Goal: Task Accomplishment & Management: Manage account settings

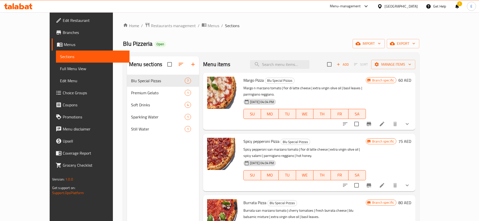
scroll to position [51, 0]
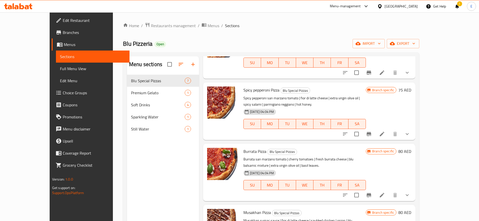
click at [393, 8] on div "United Arab Emirates" at bounding box center [400, 7] width 33 height 6
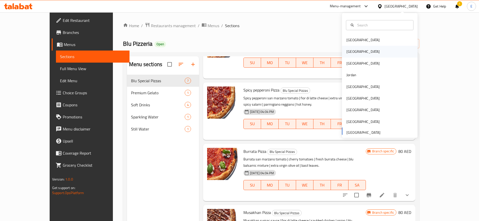
click at [353, 49] on div "[GEOGRAPHIC_DATA]" at bounding box center [362, 52] width 41 height 12
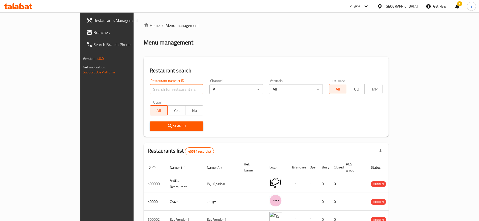
click at [157, 92] on input "search" at bounding box center [177, 89] width 54 height 10
paste input "695925"
type input "695925"
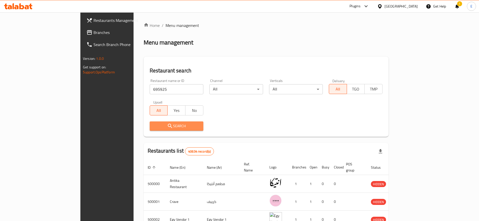
click at [154, 126] on span "Search" at bounding box center [177, 126] width 46 height 6
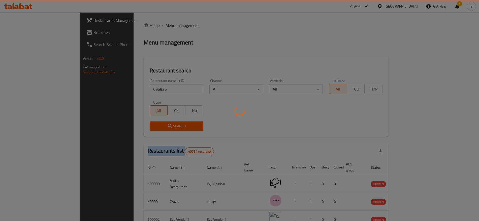
click at [145, 126] on div at bounding box center [239, 110] width 479 height 221
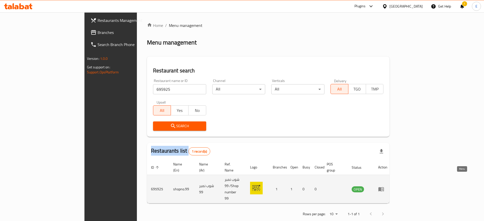
click at [384, 188] on icon "enhanced table" at bounding box center [381, 190] width 6 height 4
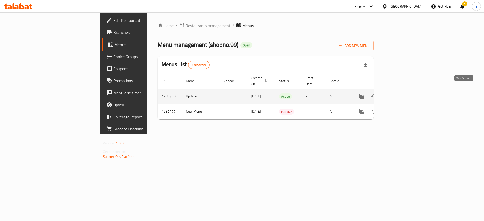
click at [401, 93] on icon "enhanced table" at bounding box center [398, 96] width 6 height 6
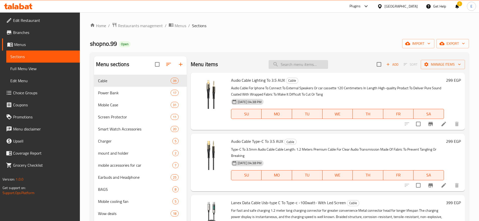
click at [286, 66] on input "search" at bounding box center [298, 64] width 59 height 9
paste input "tripod jmary kt325 NB30"
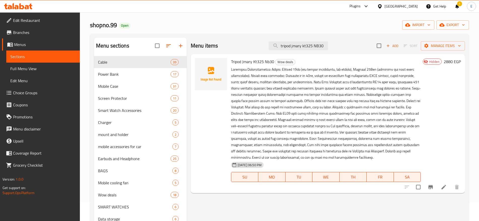
scroll to position [19, 0]
type input "tripod jmary kt325 NB30"
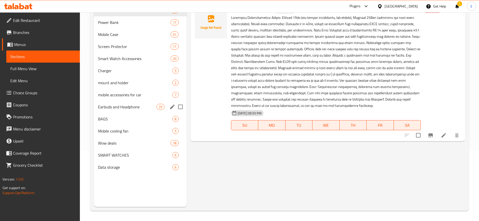
scroll to position [70, 0]
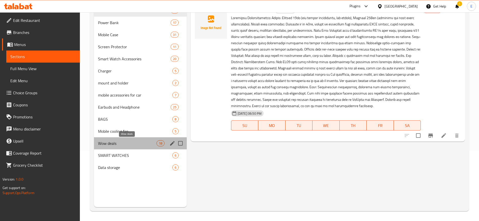
click at [128, 142] on span "Wow deals" at bounding box center [127, 144] width 58 height 6
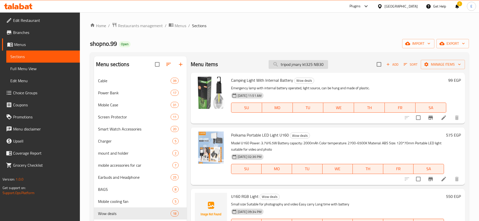
click at [316, 65] on input "tripod jmary kt325 NB30" at bounding box center [298, 64] width 59 height 9
click at [391, 64] on span "Add" at bounding box center [392, 65] width 14 height 6
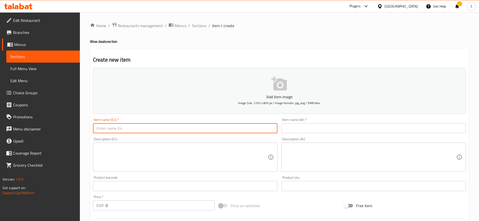
click at [245, 127] on input "text" at bounding box center [185, 128] width 184 height 10
paste input "PLOKAMA TRIPOD PK9930"
click at [251, 129] on input "PLOKAMA TRIPOD PK9930" at bounding box center [185, 128] width 184 height 10
paste input "lokama Tripod Pk"
type input "Plokama Tripod Pk9930"
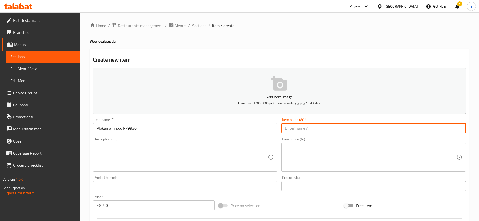
click at [293, 130] on input "text" at bounding box center [373, 128] width 184 height 10
paste input "حامل ترايبود pk9930"
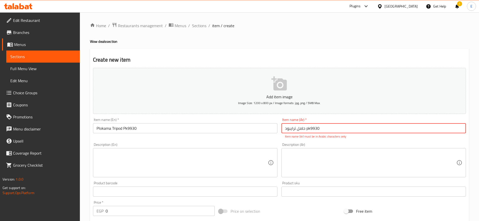
click at [318, 163] on textarea at bounding box center [370, 163] width 171 height 24
drag, startPoint x: 306, startPoint y: 131, endPoint x: 310, endPoint y: 129, distance: 4.0
click at [310, 129] on input "حامل ترايبود pk9930" at bounding box center [373, 128] width 184 height 10
type input "حامل ترايبود بي كي9930"
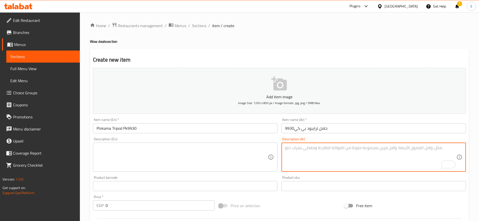
click at [322, 165] on textarea "To enrich screen reader interactions, please activate Accessibility in Grammarl…" at bounding box center [370, 158] width 171 height 24
paste textarea "" 🎥📱 صور بكل زواياك... بثبات واحتراف! مع حامل التصوير PLOKAMA PK-9930، اللقطات …"
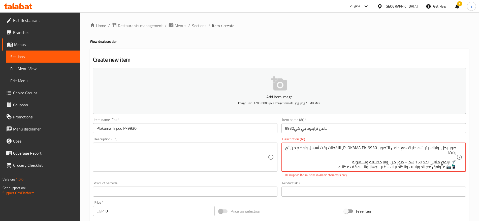
click at [440, 153] on textarea "صور بكل زواياك. بثبات واحتراف مع حامل التصوير PLOKAMA PK-9930، اللقطات بقت أسهل…" at bounding box center [370, 158] width 171 height 24
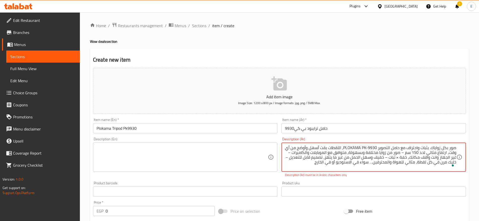
drag, startPoint x: 344, startPoint y: 147, endPoint x: 362, endPoint y: 147, distance: 17.4
click at [362, 147] on textarea "صور بكل زواياك. بثبات واحتراف مع حامل التصوير PLOKAMA PK-9930، اللقطات بقت أسهل…" at bounding box center [370, 158] width 171 height 24
drag, startPoint x: 348, startPoint y: 148, endPoint x: 352, endPoint y: 149, distance: 4.6
click at [352, 149] on textarea "صور بكل زواياك. بثبات واحتراف مع حامل التصوير بيلوكاما PK-9930، اللقطات بقت أسه…" at bounding box center [370, 158] width 171 height 24
drag, startPoint x: 377, startPoint y: 148, endPoint x: 365, endPoint y: 147, distance: 12.6
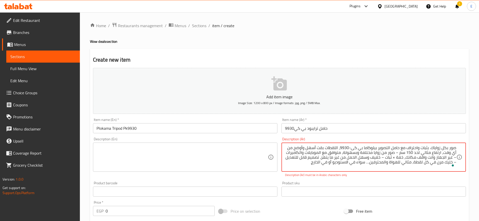
click at [365, 147] on textarea "صور بكل زواياك. بثبات واحتراف مع حامل التصوير بيلوكاما بي كى-9930، اللقطات بقت …" at bounding box center [370, 158] width 171 height 24
type textarea "صور بكل زواياك. بثبات واحتراف مع حامل التصوير بيلوكاما بي كى-9930، اللقطات بقت …"
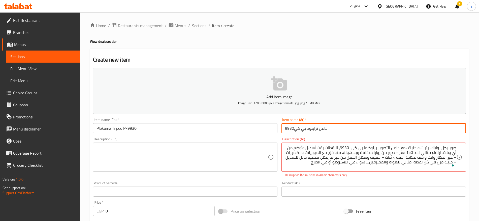
click at [307, 129] on input "حامل ترايبود بي كي9930" at bounding box center [373, 128] width 184 height 10
paste input "بيلوكاما"
type input "حامل ترايبود بيلوكاما بي كي9930"
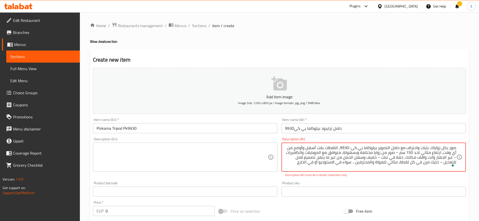
click at [380, 178] on div "Description (Ar) صور بكل زواياك. بثبات واحتراف مع حامل التصوير بيلوكاما بي كى-9…" at bounding box center [373, 158] width 188 height 44
type textarea "صور بكل زواياك. بثبات واحتراف مع حامل التصوير بيلوكاما بي كى 9930، اللقطات بقت …"
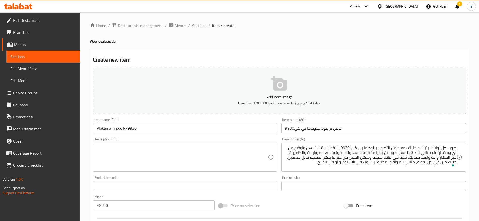
click at [390, 182] on div "Product sku Product sku" at bounding box center [373, 183] width 184 height 15
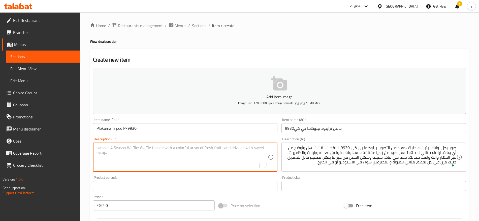
click at [133, 155] on textarea "To enrich screen reader interactions, please activate Accessibility in Grammarl…" at bounding box center [181, 158] width 171 height 24
paste textarea ""•MAX HEIGHT 150 CM •MADE OF ALUMINUIM •SUITABLE FOR CAMERA ""
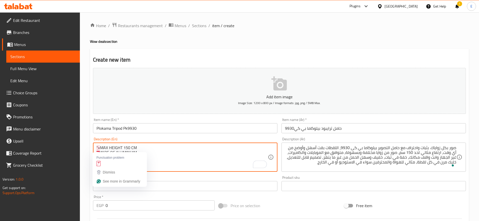
click at [100, 146] on textarea ""•MAX HEIGHT 150 CM •MADE OF ALUMINUIM •SUITABLE FOR CAMERA "" at bounding box center [181, 158] width 171 height 24
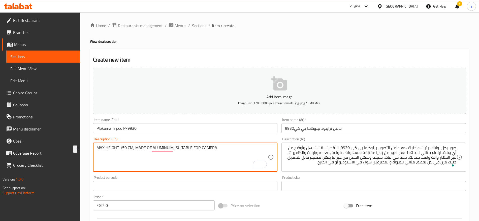
paste textarea "ax height 150 cm, made of aluminuim and suitable for camera"
type textarea "Max height 150 cm, made of aluminuim and suitable for camera"
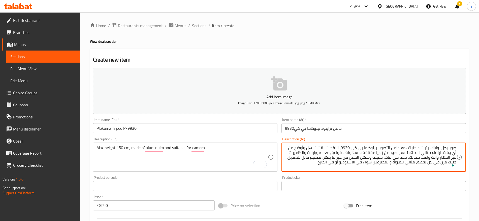
paste textarea "أقصى ارتفاع 150 سم، مصنوع من الألومنيوم ومناسب للكاميرا"
drag, startPoint x: 297, startPoint y: 162, endPoint x: 483, endPoint y: 109, distance: 193.9
click at [479, 109] on html "​ Plugins Egypt Get Help ! E Edit Restaurant Branches Menus Sections Full Menu …" at bounding box center [239, 110] width 479 height 221
type textarea "صور بكل زواياك. بثبات واحتراف مع حامل التصوير بيلوكاما بي كى 9930، اللقطات بقت …"
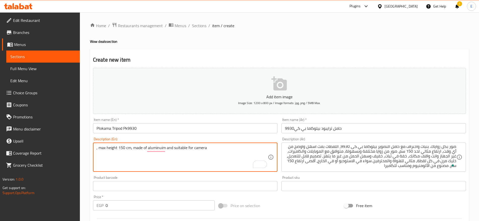
paste textarea "Capture photos from all angles with stability and professionalism with the Belo…"
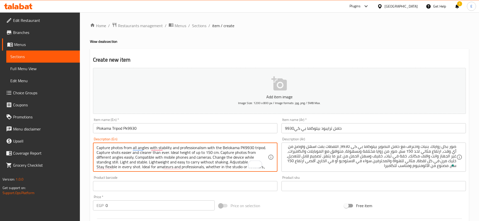
scroll to position [0, 0]
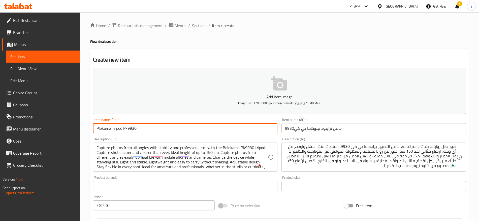
click at [103, 130] on input "Plokama Tripod Pk9930" at bounding box center [185, 128] width 184 height 10
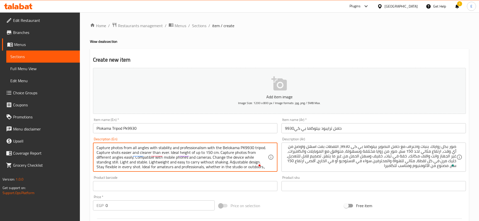
click at [233, 148] on textarea "Capture photos from all angles with stability and professionalism with the Belo…" at bounding box center [181, 158] width 171 height 24
paste textarea "P"
click at [205, 166] on textarea "Capture photos from all angles with stability and professionalism with the Plok…" at bounding box center [181, 158] width 171 height 24
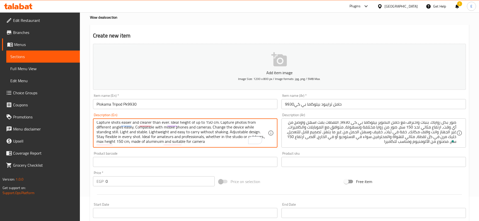
scroll to position [6, 0]
type textarea "Capture photos from all angles with stability and professionalism with the Plok…"
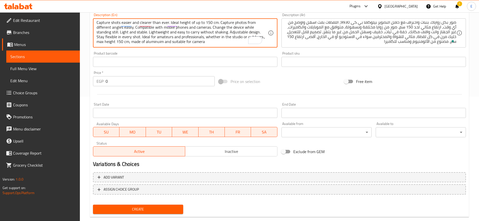
scroll to position [124, 0]
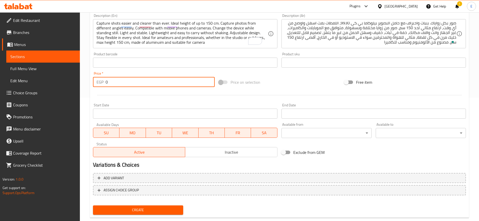
drag, startPoint x: 117, startPoint y: 82, endPoint x: 57, endPoint y: 98, distance: 62.8
click at [57, 98] on div "Edit Restaurant Branches Menus Sections Full Menu View Edit Menu Choice Groups …" at bounding box center [239, 61] width 479 height 344
type input "650"
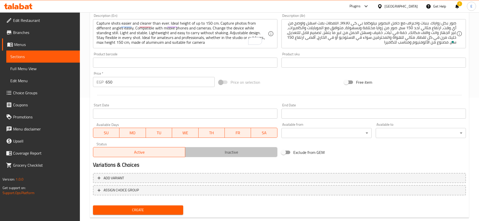
click at [212, 154] on span "Inactive" at bounding box center [231, 152] width 88 height 7
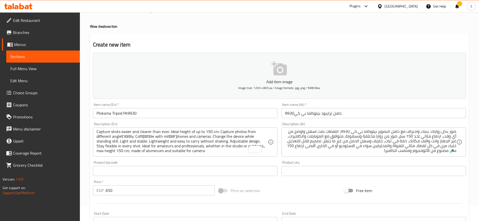
scroll to position [0, 0]
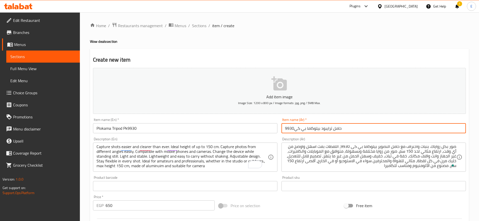
click at [317, 129] on input "حامل ترايبود بيلوكاما بي كي9930" at bounding box center [373, 128] width 184 height 10
type input "حامل ترايبود بلوكاما بي كي9930"
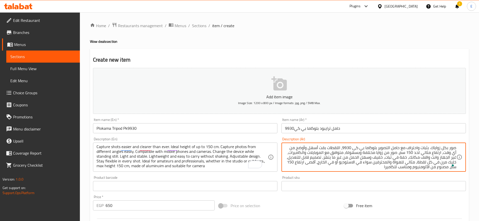
scroll to position [135, 0]
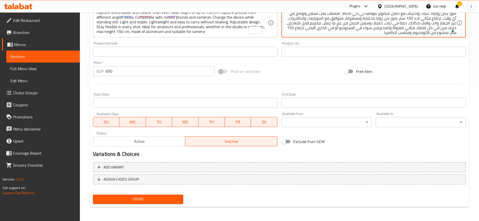
type textarea "صور بكل زواياك. بثبات واحتراف مع حامل التصوير بلوكاما بي كى 9930، اللقطات بقت أ…"
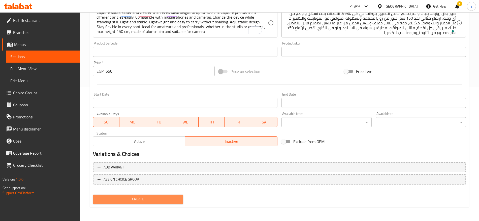
click at [115, 201] on span "Create" at bounding box center [138, 199] width 82 height 6
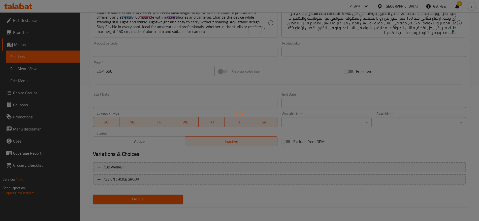
scroll to position [0, 0]
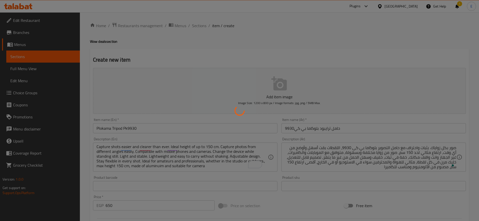
type input "0"
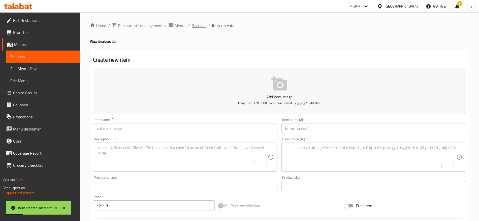
click at [196, 28] on span "Sections" at bounding box center [199, 26] width 14 height 6
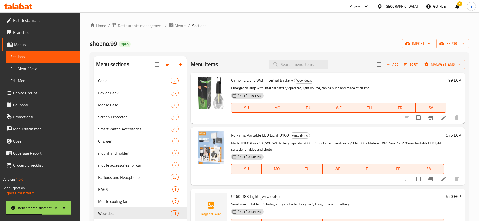
click at [299, 60] on div "Menu items Add Sort Manage items" at bounding box center [328, 64] width 274 height 16
click at [297, 62] on input "search" at bounding box center [298, 64] width 59 height 9
paste input "PLOKAMA Photograph Tripod PK8899"
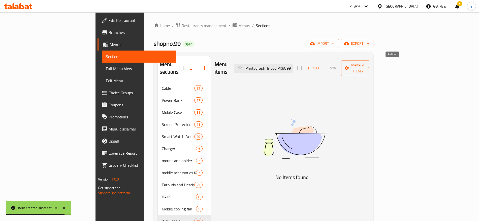
type input "PLOKAMA Photograph Tripod PK8899"
click at [319, 65] on span "Add" at bounding box center [313, 68] width 14 height 6
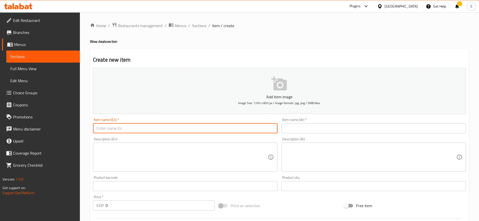
click at [178, 125] on input "text" at bounding box center [185, 128] width 184 height 10
paste input "French Fries"
paste input "Plokama Photograph Tripod Pk8899"
type input "Plokama Photograph Tripod Pk8899"
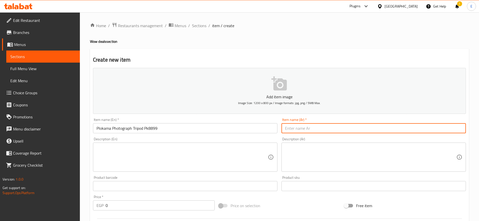
click at [301, 128] on input "text" at bounding box center [373, 128] width 184 height 10
paste input "حامل ثلاثي للصور من بلوكاما Pk8899"
drag, startPoint x: 333, startPoint y: 128, endPoint x: 337, endPoint y: 128, distance: 3.5
click at [337, 128] on input "حامل ثلاثي للصور من بلوكاما Pk8899" at bounding box center [373, 128] width 184 height 10
type input "حامل ثلاثي للصور من بلوكاما بي كي8899"
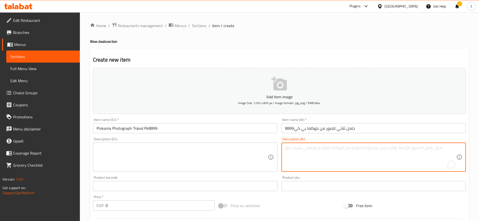
paste textarea "" 📸💥 صور احترافي من غير ما تتهز! مع حامل التصوير Plokama PK-8899، كل لقطة هتطلع…"
click at [444, 157] on textarea "To enrich screen reader interactions, please activate Accessibility in Grammarl…" at bounding box center [370, 158] width 171 height 24
click at [406, 148] on textarea "To enrich screen reader interactions, please activate Accessibility in Grammarl…" at bounding box center [370, 158] width 171 height 24
type textarea "صور احترافي من غير ما تتهز، مع حامل التصوير Plokama PK-8899، كل لقطة هتطلع ثابت…"
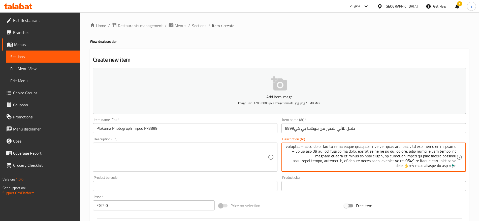
scroll to position [20, 0]
type textarea "صور احترافي من غير ما تتهز، مع حامل التصوير بلوكاما بي كي-8899، كل لقطة هتطلع ث…"
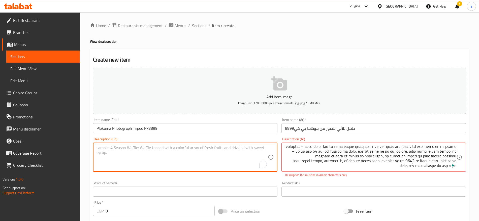
click at [219, 151] on textarea "To enrich screen reader interactions, please activate Accessibility in Grammarl…" at bounding box center [181, 158] width 171 height 24
paste textarea "صور رئس من غير ما تتهز، مع حامل تصوير بلوكاما بي Ke-8899، كل لقطة هتطلع مع واضح…"
type textarea "صور رئس من غير ما تتهز، مع حامل تصوير بلوكاما بي Ke-8899، كل لقطة هتطلع مع واضح…"
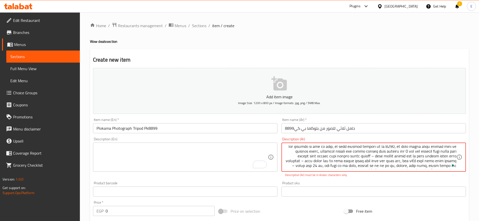
scroll to position [1, 0]
click at [408, 180] on div "Product sku Product sku" at bounding box center [373, 189] width 188 height 19
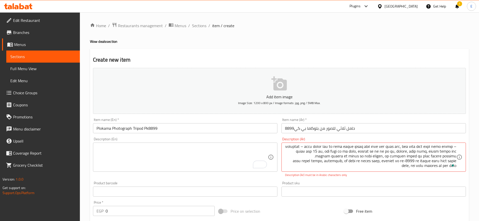
click at [396, 180] on div "Product sku Product sku" at bounding box center [373, 189] width 188 height 19
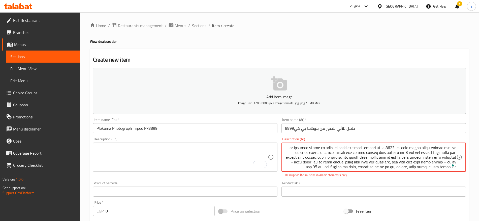
click at [394, 163] on textarea "To enrich screen reader interactions, please activate Accessibility in Grammarl…" at bounding box center [370, 158] width 171 height 24
click at [400, 177] on p "Description (Ar) must be in Arabic characters only" at bounding box center [373, 175] width 177 height 5
type textarea "صور احترافي من غير ما تتهز، مع حامل التصوير بلوكاما بي كي 8899، كل لقطة هتطلع ث…"
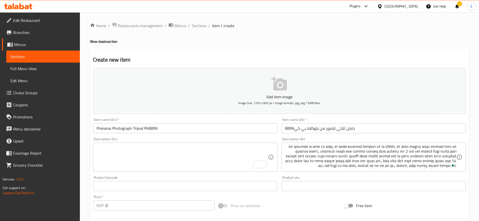
click at [393, 183] on div "Product sku Product sku" at bounding box center [373, 183] width 184 height 15
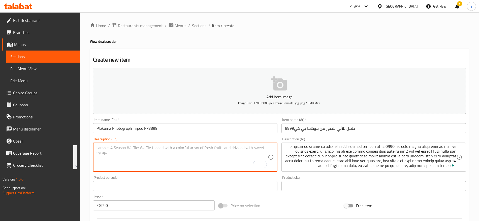
click at [214, 146] on textarea "To enrich screen reader interactions, please activate Accessibility in Grammarl…" at bounding box center [181, 158] width 171 height 24
paste textarea "Professional photos without shake, with the Blukama PK-8899 tripod. Every shot …"
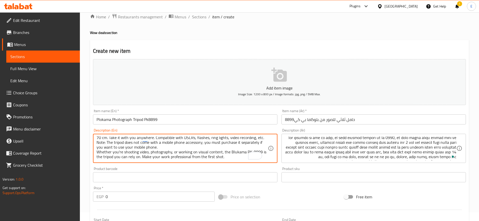
scroll to position [0, 0]
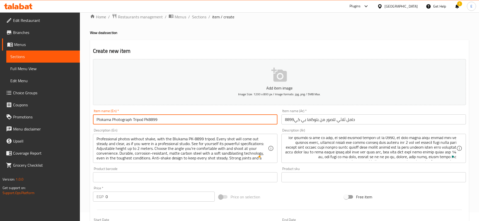
drag, startPoint x: 111, startPoint y: 121, endPoint x: 78, endPoint y: 123, distance: 33.4
click at [78, 123] on div "Edit Restaurant Branches Menus Sections Full Menu View Edit Menu Choice Groups …" at bounding box center [239, 176] width 479 height 344
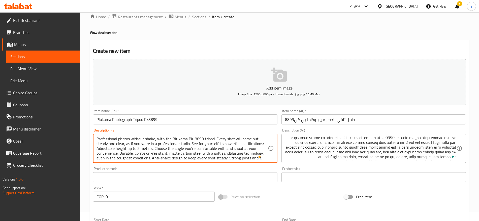
drag, startPoint x: 186, startPoint y: 139, endPoint x: 172, endPoint y: 139, distance: 14.1
paste textarea "Plo"
drag, startPoint x: 244, startPoint y: 152, endPoint x: 229, endPoint y: 154, distance: 14.5
click at [229, 154] on textarea "Professional photos without shake, with the Plokama PK-8899 tripod. Every shot …" at bounding box center [181, 149] width 171 height 24
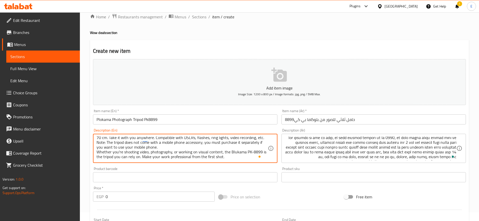
paste textarea "Plo"
click at [235, 158] on textarea "Professional photos without shake, with the Plokama PK-8899 tripod. Every shot …" at bounding box center [181, 149] width 171 height 24
paste textarea ""•MAX HEIGHT 2 METER •MADE OF METAL •STRONG JOINTS ""
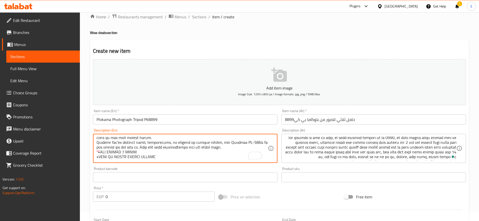
scroll to position [44, 0]
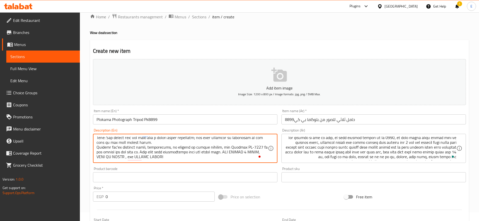
paste textarea "ax height 2 meter, made of metal, and strong joints"
type textarea "Professional photos without shake, with the Plokama PK-8899 tripod. Every shot …"
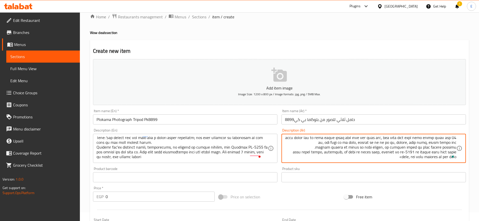
scroll to position [20, 0]
paste textarea "أقصى ارتفاع 2 متر، مصنوع من المعدن، ومفاصل قوية"
type textarea "صور احترافي من غير ما تتهز، مع حامل التصوير بلوكاما بي كي 8899، كل لقطة هتطلع ث…"
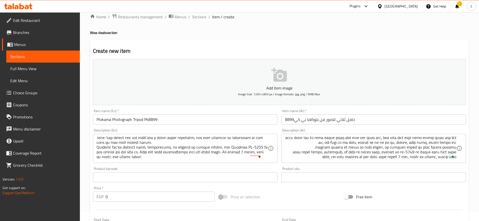
click at [368, 168] on div "Product sku Product sku" at bounding box center [373, 174] width 184 height 15
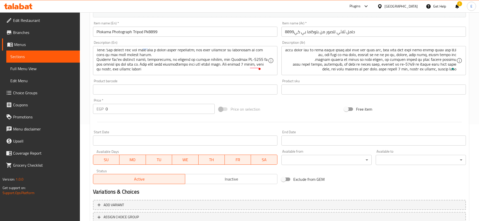
scroll to position [96, 0]
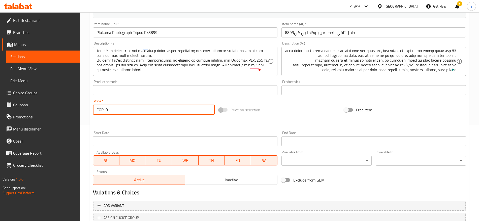
drag, startPoint x: 111, startPoint y: 111, endPoint x: 63, endPoint y: 101, distance: 49.3
click at [63, 101] on div "Edit Restaurant Branches Menus Sections Full Menu View Edit Menu Choice Groups …" at bounding box center [239, 88] width 479 height 344
type input "350"
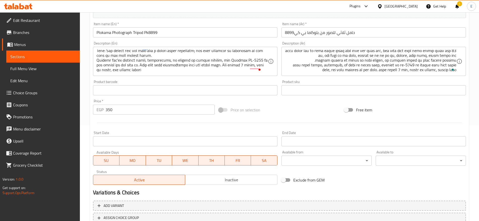
click at [134, 132] on div "Start Date Start Date" at bounding box center [185, 138] width 184 height 15
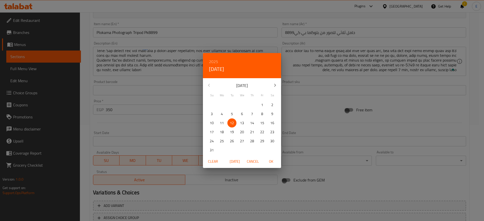
click at [248, 161] on span "Cancel" at bounding box center [253, 162] width 12 height 6
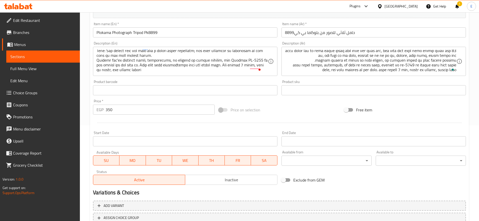
click at [240, 178] on span "Inactive" at bounding box center [231, 180] width 88 height 7
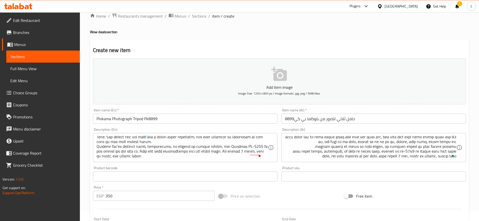
scroll to position [135, 0]
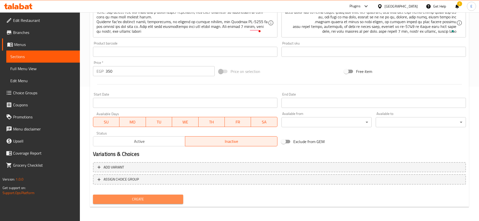
click at [148, 202] on span "Create" at bounding box center [138, 199] width 82 height 6
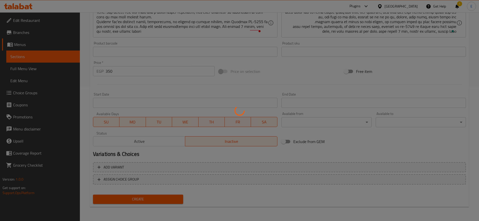
type input "0"
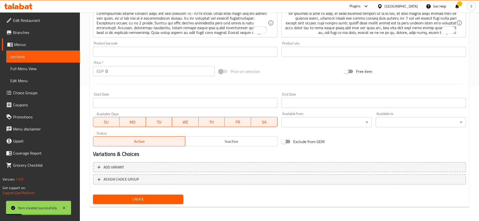
scroll to position [0, 0]
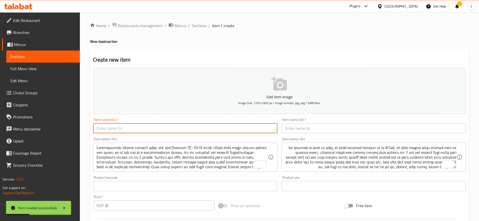
click at [142, 125] on input "text" at bounding box center [185, 128] width 184 height 10
paste input "Tripod Jmary Kp2209"
type input "Tripod Jmary Kp2209"
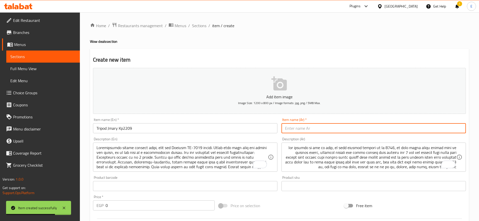
paste input "حامل ثلاثي القوائم Jmary Kp2209"
click at [316, 130] on input "text" at bounding box center [373, 128] width 184 height 10
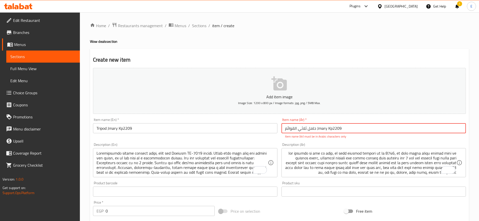
drag, startPoint x: 316, startPoint y: 128, endPoint x: 326, endPoint y: 129, distance: 9.6
click at [326, 129] on input "حامل ثلاثي القوائم Jmary Kp2209" at bounding box center [373, 128] width 184 height 10
drag, startPoint x: 329, startPoint y: 128, endPoint x: 334, endPoint y: 128, distance: 4.8
click at [334, 128] on input "حامل ثلاثي القوائم جيماري Kp2209" at bounding box center [373, 128] width 184 height 10
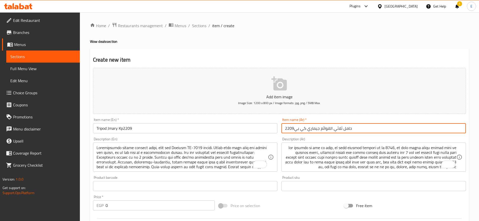
type input "حامل ثلاثي القوائم جيماري كي بي2209"
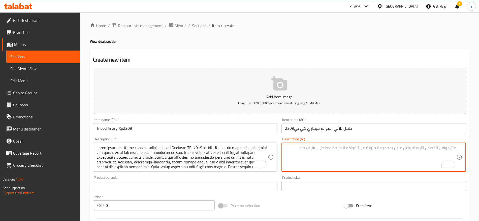
click at [354, 146] on textarea "To enrich screen reader interactions, please activate Accessibility in Grammarl…" at bounding box center [370, 158] width 171 height 24
paste textarea "" حامل ثلاثي القوائم Jmary KP-2209 هو إصدار مطور من سلسلة Jmary، ويوفر ميزات إض…"
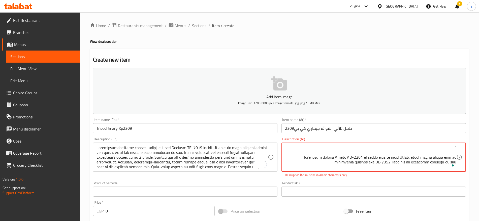
click at [456, 157] on textarea "To enrich screen reader interactions, please activate Accessibility in Grammarl…" at bounding box center [370, 158] width 171 height 24
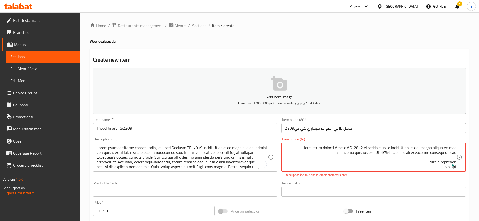
type textarea "حامل ثلاثي القوائم Jmary KP-2209 هو إصدار مطور من سلسلة Jmary، ويوفر ميزات إضاف…"
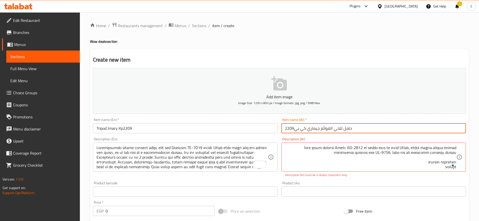
click at [315, 129] on input "حامل ثلاثي القوائم جيماري كي بي2209" at bounding box center [373, 128] width 184 height 10
type input "حامل ثلاثي القوائم [PERSON_NAME] كي بي2209"
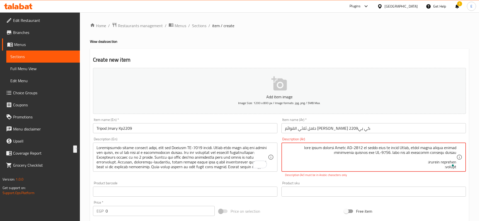
drag, startPoint x: 416, startPoint y: 149, endPoint x: 399, endPoint y: 148, distance: 17.2
paste textarea "جماري كي بي"
click at [424, 148] on textarea "To enrich screen reader interactions, please activate Accessibility in Grammarl…" at bounding box center [370, 158] width 171 height 24
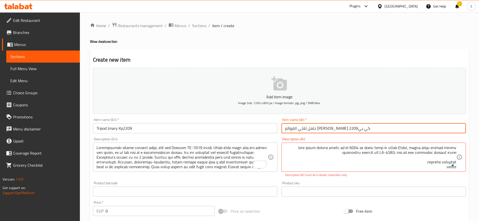
drag, startPoint x: 317, startPoint y: 129, endPoint x: 309, endPoint y: 129, distance: 7.6
click at [309, 129] on input "حامل ثلاثي القوائم [PERSON_NAME] كي بي2209" at bounding box center [373, 128] width 184 height 10
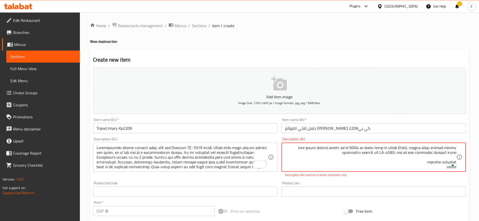
drag, startPoint x: 335, startPoint y: 148, endPoint x: 345, endPoint y: 148, distance: 9.6
paste textarea "جماري"
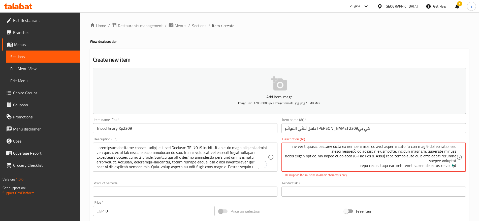
paste textarea "تحريك وإمالة ثلاثي الاتجاهات"
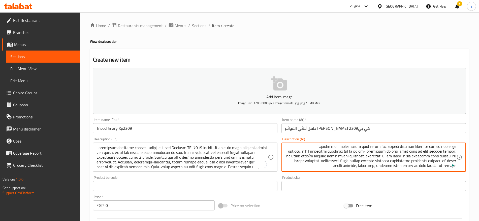
scroll to position [54, 0]
type textarea "حامل ثلاثي القوائم جماري كي بي 2209 هو إصدار مطور من سلسلة جماري، ويوفر ميزات إ…"
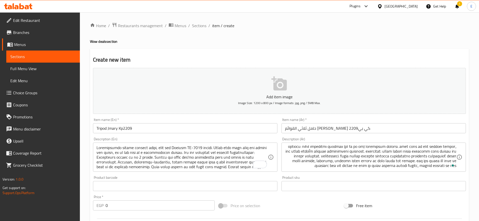
click at [333, 178] on div "Product sku Product sku" at bounding box center [373, 183] width 184 height 15
click at [188, 144] on div "Description (En)" at bounding box center [185, 157] width 184 height 29
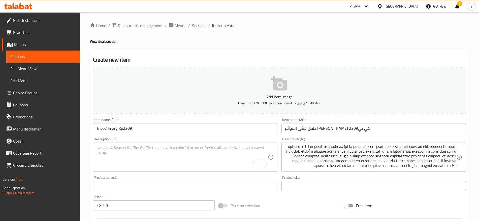
paste textarea ""•MADE OF ALUMINUIM •MIN HIGHT 50 CM •MAX HEIGHT 150 •MAX WEIGHT 3 KG •MAX WEIG…"
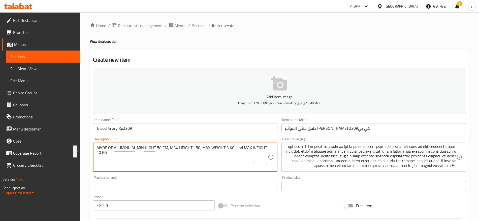
paste textarea "ade of aluminuim, min hight 50 cm, max height 150, max weight 3 kg, and max wei…"
type textarea "Made of aluminuim, min hight 50 cm, max height 150, max weight 3 kg, and max we…"
click at [205, 161] on textarea "Made of aluminuim, min hight 50 cm, max height 150, max weight 3 kg, and max we…" at bounding box center [181, 158] width 171 height 24
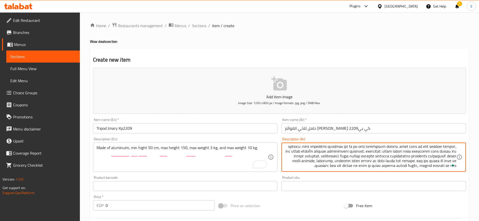
paste textarea "مصنوع من الألومنيوم، الحد الأدنى للارتفاع 50 سم، الحد الأقصى للارتفاع 150 سم، ا…"
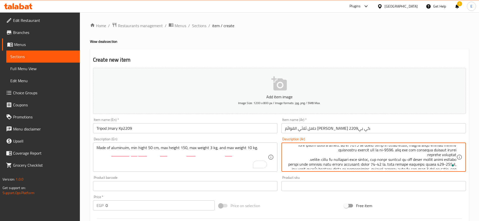
scroll to position [0, 0]
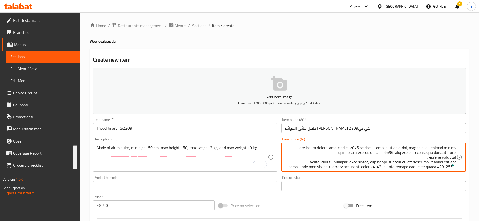
drag, startPoint x: 399, startPoint y: 162, endPoint x: 483, endPoint y: 121, distance: 94.3
click at [479, 121] on html "​ Plugins Egypt Get Help ! E Edit Restaurant Branches Menus Sections Full Menu …" at bounding box center [239, 110] width 479 height 221
type textarea "حامل ثلاثي القوائم جماري كي بي 2209 هو إصدار مطور من سلسلة جماري، ويوفر ميزات إ…"
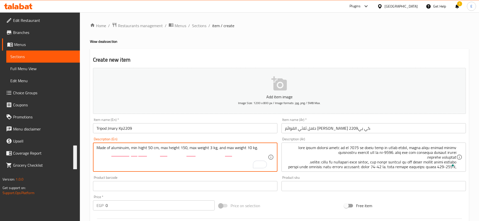
paste textarea "The Jamari KP-2209 Tripod is an upgraded version of the Jamari series, offering…"
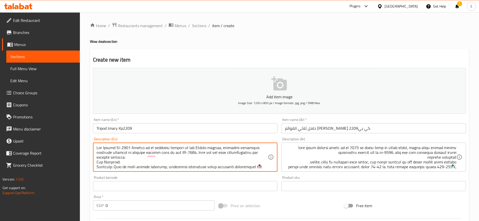
click at [96, 162] on textarea "To enrich screen reader interactions, please activate Accessibility in Grammarl…" at bounding box center [181, 158] width 171 height 24
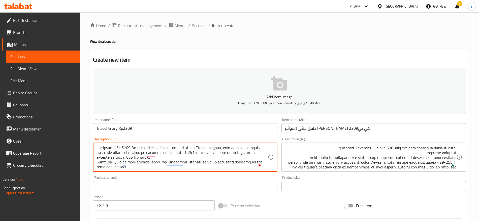
scroll to position [22, 0]
click at [229, 157] on textarea "To enrich screen reader interactions, please activate Accessibility in Grammarl…" at bounding box center [181, 158] width 171 height 24
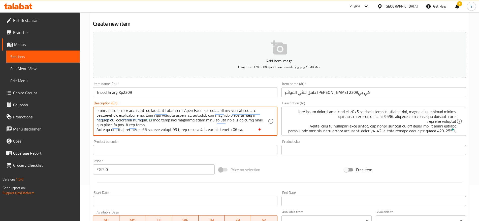
type textarea "The Jamari KP-2209 Tripod is an upgraded version of the Jamari series, offering…"
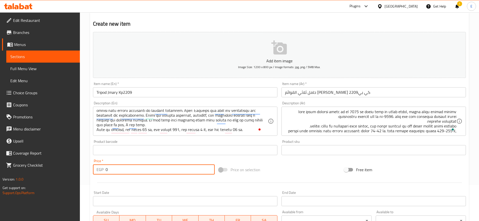
drag, startPoint x: 124, startPoint y: 172, endPoint x: 60, endPoint y: 160, distance: 65.2
click at [60, 160] on div "Edit Restaurant Branches Menus Sections Full Menu View Edit Menu Choice Groups …" at bounding box center [239, 148] width 479 height 344
type input "1200"
click at [143, 161] on div "Price   * EGP 1200 Price *" at bounding box center [154, 166] width 122 height 15
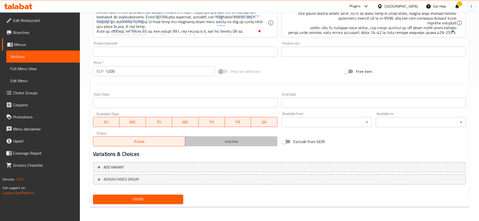
click at [209, 141] on span "Inactive" at bounding box center [231, 141] width 88 height 7
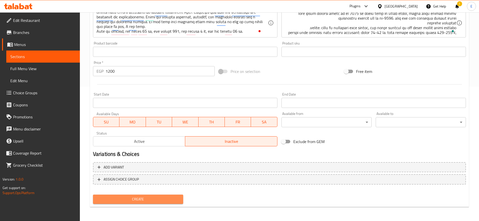
click at [161, 199] on span "Create" at bounding box center [138, 199] width 82 height 6
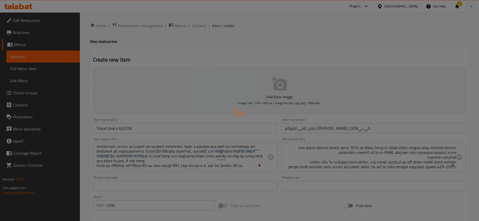
type input "0"
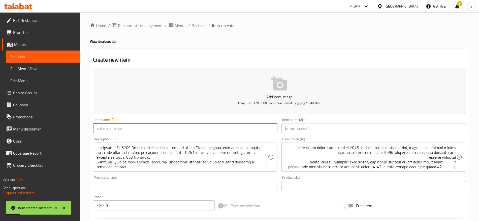
click at [154, 125] on input "text" at bounding box center [185, 128] width 184 height 10
paste input "Plokama Mobile Phone Clip Cl20"
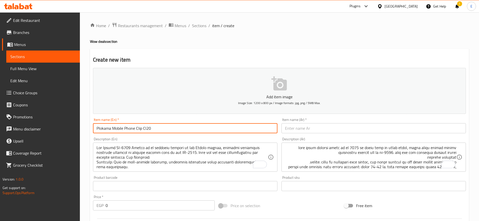
type input "Plokama Mobile Phone Clip Cl20"
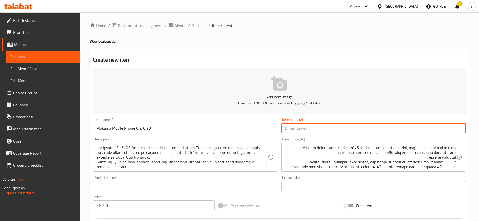
click at [308, 129] on input "text" at bounding box center [373, 128] width 184 height 10
paste input "مشبك الهاتف المحمول بلوكاما Cl20"
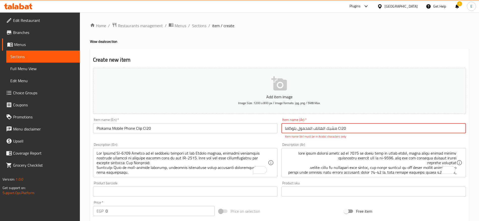
click at [339, 128] on input "مشبك الهاتف المحمول بلوكاما Cl20" at bounding box center [373, 128] width 184 height 10
drag, startPoint x: 344, startPoint y: 129, endPoint x: 335, endPoint y: 128, distance: 9.1
click at [335, 128] on input "مشبك الهاتف المحمول بلوكاما سي l20" at bounding box center [373, 128] width 184 height 10
type input "يد لحمل الهاتف المحمول بلوكاما سي l20"
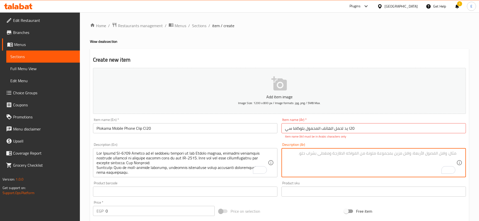
click at [344, 160] on textarea "To enrich screen reader interactions, please activate Accessibility in Grammarl…" at bounding box center [370, 163] width 171 height 24
paste textarea ""📱🔄 حامل الهاتف المتحرك الدوّار – PLOKAMA CL-20 تحكم كامل وزوايا تصوير مثالية! …"
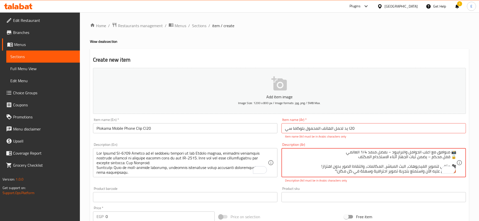
scroll to position [0, 0]
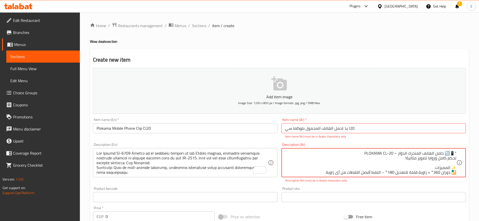
click at [444, 153] on textarea ""📱🔄 حامل الهاتف المتحرك الدوّار – PLOKAMA CL-20 تحكم كامل وزوايا تصوير مثالية! …" at bounding box center [370, 163] width 171 height 24
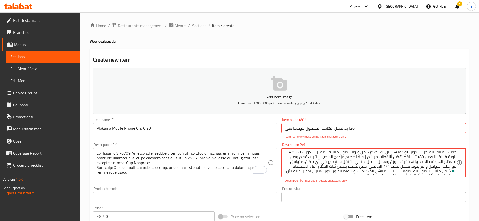
scroll to position [6, 0]
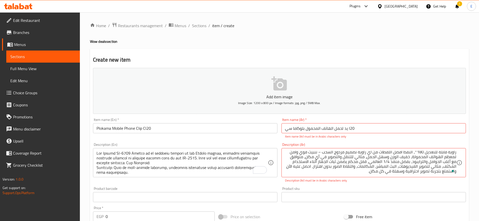
click at [330, 188] on div "Product sku Product sku" at bounding box center [373, 194] width 184 height 15
click at [332, 184] on div "Description (Ar) حامل الهاتف المتحرك الدوار بلوكاما سي ال 20 تحكم كامل وزوايا ت…" at bounding box center [373, 163] width 188 height 44
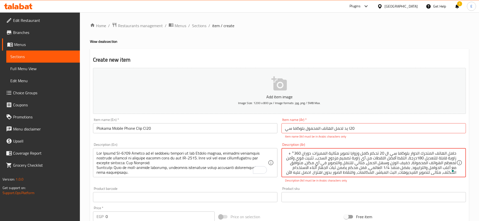
click at [293, 152] on textarea "حامل الهاتف المتحرك الدوار بلوكاما سي ال 20 تحكم كامل وزوايا تصوير مثالية الممي…" at bounding box center [370, 163] width 171 height 24
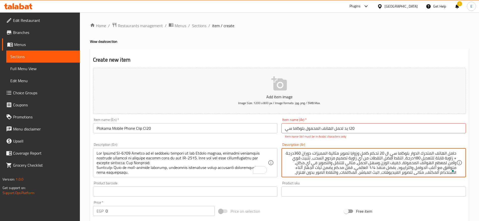
type textarea "حامل الهاتف المتحرك الدوار بلوكاما سي ال 20 تحكم كامل وزوايا تصوير مثالية الممي…"
click at [326, 182] on div "Product sku Product sku" at bounding box center [373, 189] width 184 height 15
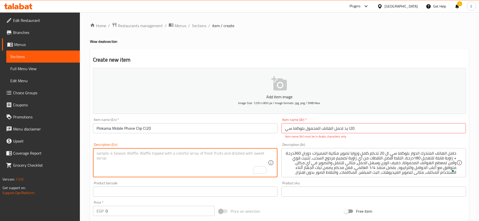
paste textarea ""•EASILY ROTATE 360 •SUITABLE FOR LIVE STREAM AND VIDEO •LIGHT WEIGHT ""
click at [225, 162] on textarea "EASILY ROTATE 360,SUITABLE FOR LIVE STREAM AND VIDEO,LIGHT WEIGHT" at bounding box center [181, 163] width 171 height 24
paste textarea "asily rotate 360, suitable for live stream, video and light weight"
click at [167, 153] on textarea "Easily rotate 360, suitable for live stream, video and light weight" at bounding box center [181, 163] width 171 height 24
type textarea "Easily rotate 360, suitable for live stream, and video and light weight"
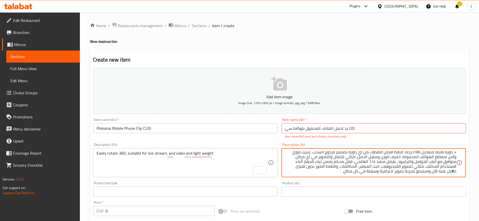
paste textarea "تدور بسهولة 360 درجة، مناسبة للبث المباشر والفيديو وخفيفة الوزن"
drag, startPoint x: 323, startPoint y: 168, endPoint x: 481, endPoint y: 144, distance: 159.8
click at [479, 144] on html "​ Plugins Egypt Get Help ! E Edit Restaurant Branches Menus Sections Full Menu …" at bounding box center [239, 110] width 479 height 221
click at [439, 160] on textarea "To enrich screen reader interactions, please activate Accessibility in Grammarl…" at bounding box center [370, 163] width 171 height 24
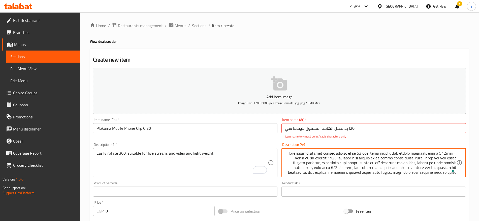
click at [439, 159] on textarea "To enrich screen reader interactions, please activate Accessibility in Grammarl…" at bounding box center [370, 163] width 171 height 24
type textarea "lore ipsumd sitamet consec adipisc el se 50 doei temp incidi utlab etdolo magna…"
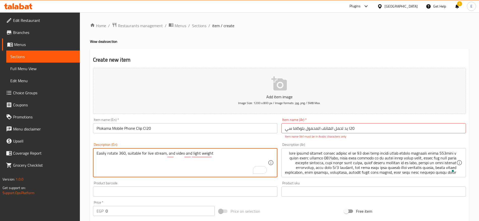
paste textarea "Blukama CL20 Rotating Mobile Phone Holder: Full Control and Perfect Shooting An…"
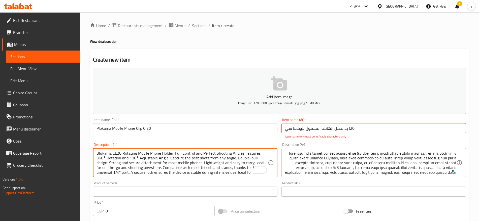
scroll to position [16, 0]
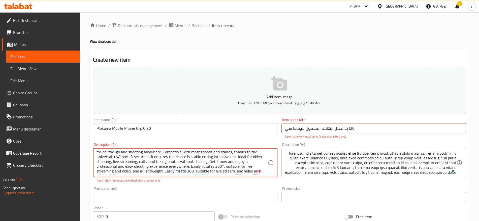
click at [183, 183] on p "Description (En) must be in English characters only" at bounding box center [184, 181] width 177 height 5
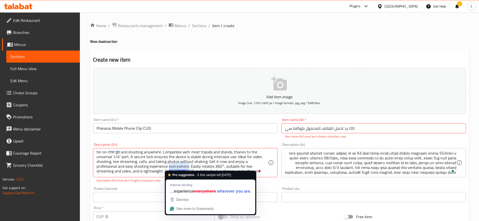
scroll to position [0, 0]
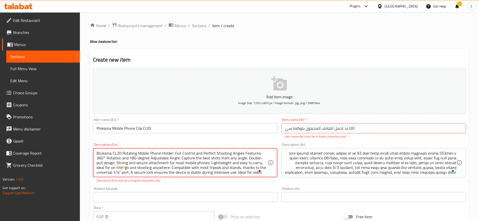
click at [105, 158] on textarea "Blukama CL20 Rotating Mobile Phone Holder: Full Control and Perfect Shooting An…" at bounding box center [181, 163] width 171 height 24
click at [132, 155] on textarea "Blukama CL20 Rotating Mobile Phone Holder: Full Control and Perfect Shooting An…" at bounding box center [181, 163] width 171 height 24
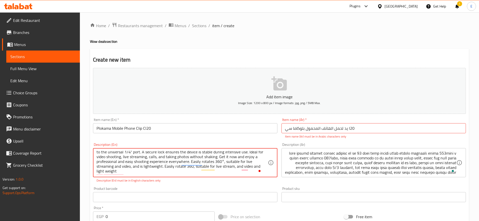
click at [144, 153] on textarea "Blukama CL20 Rotating Mobile Phone Holder: Full Control and Perfect Shooting An…" at bounding box center [181, 163] width 171 height 24
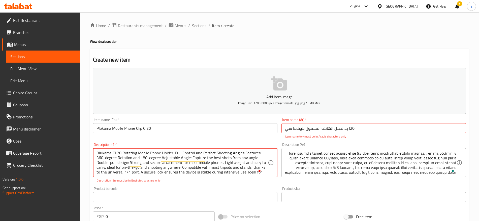
scroll to position [0, 0]
click at [149, 157] on textarea "Blukama CL20 Rotating Mobile Phone Holder: Full Control and Perfect Shooting An…" at bounding box center [181, 163] width 171 height 24
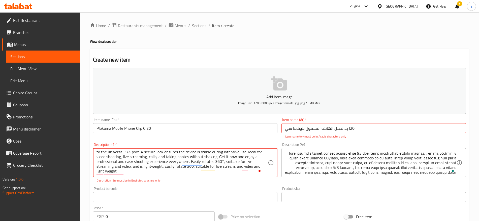
click at [235, 161] on textarea "Blukama CL20 Rotating Mobile Phone Holder: Full Control and Perfect Shooting An…" at bounding box center [181, 163] width 171 height 24
type textarea "Blukama CL20 Rotating Mobile Phone Holder: Full Control and Perfect Shooting An…"
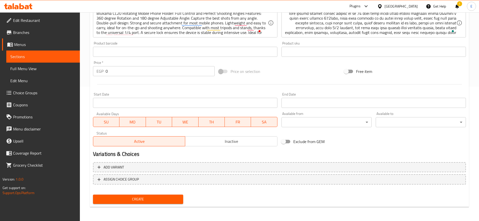
scroll to position [20, 0]
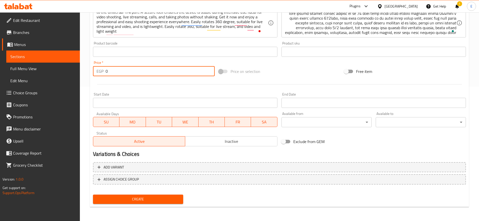
drag, startPoint x: 119, startPoint y: 73, endPoint x: 46, endPoint y: 57, distance: 75.1
click at [46, 57] on div "Edit Restaurant Branches Menus Sections Full Menu View Edit Menu Choice Groups …" at bounding box center [239, 50] width 479 height 344
type input "175"
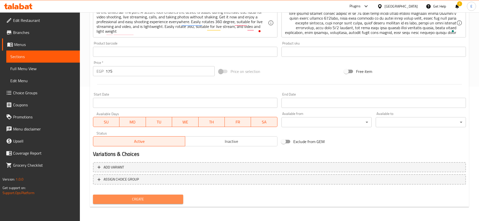
click at [122, 199] on span "Create" at bounding box center [138, 199] width 82 height 6
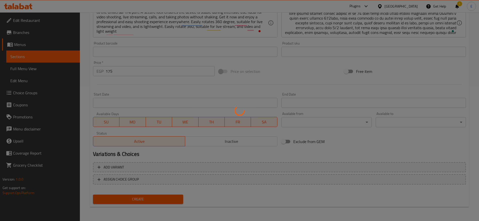
type input "0"
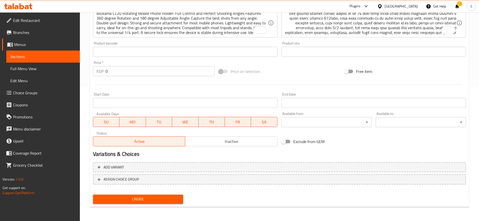
scroll to position [0, 0]
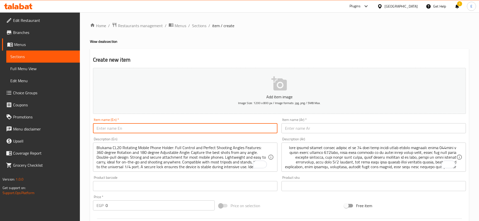
click at [143, 131] on input "text" at bounding box center [185, 128] width 184 height 10
paste input "2.1 meter stand for ring light & camera"
paste input "Meter Stand For Ring Light And C"
type input "2.1 Meter Stand For Ring Light And Camera"
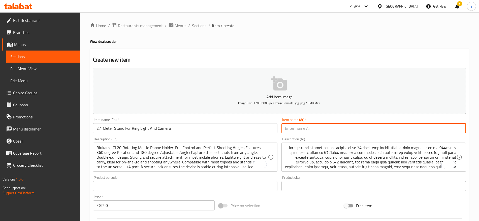
click at [300, 129] on input "text" at bounding box center [373, 128] width 184 height 10
paste input "حامل بطول 2.1 متر لحلقة الإضاءة والكاميرا"
drag, startPoint x: 356, startPoint y: 128, endPoint x: 347, endPoint y: 131, distance: 9.7
click at [347, 131] on input "حامل بطول 2.1 متر لحلقة الإضاءة والكاميرا" at bounding box center [373, 128] width 184 height 10
drag, startPoint x: 322, startPoint y: 128, endPoint x: 301, endPoint y: 129, distance: 21.2
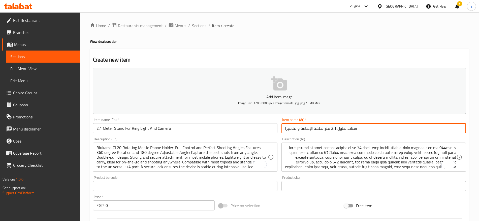
click at [301, 129] on input "ستاند بطول 2.1 متر لحلقة الإضاءة والكاميرا" at bounding box center [373, 128] width 184 height 10
type input "ستاند بطول 2.1 متر للرينج لايت والكاميرا"
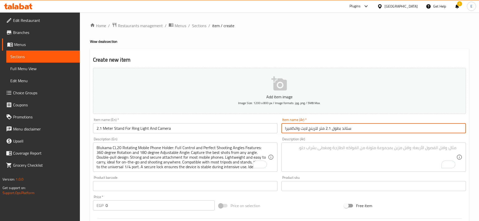
click at [329, 146] on textarea "To enrich screen reader interactions, please activate Accessibility in Grammarl…" at bounding box center [370, 158] width 171 height 24
paste textarea "استاند 2 متر ل الكاميرا و الرنج لايت"
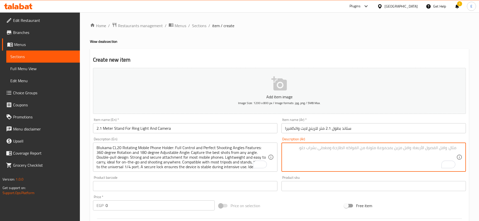
type textarea "استاند 2 متر ل الكاميرا و الرنج لايت"
click at [322, 149] on textarea "To enrich screen reader interactions, please activate Accessibility in Grammarl…" at bounding box center [370, 158] width 171 height 24
paste textarea "" استاند الومنيوم اقصى طول 2.1 متر ✅ اقل طول 70 سم ✅ مناسب للرنج لايت حتي 21 ان…"
type textarea "استاند الومنيوم اقصى طول 2.1 متر، اقل طول 70 سم، مناسب للرنج لايت حتي 21 انش، 5…"
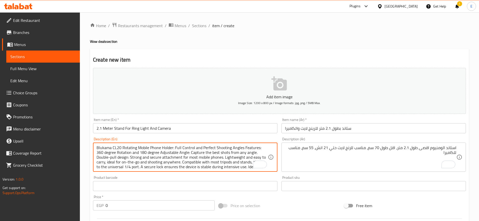
click at [192, 152] on textarea "Blukama CL20 Rotating Mobile Phone Holder: Full Control and Perfect Shooting An…" at bounding box center [181, 158] width 171 height 24
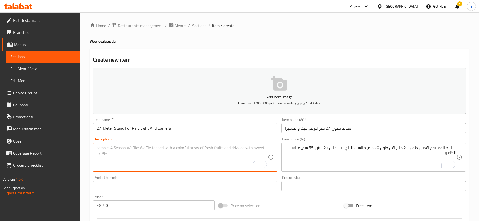
paste textarea ""•MAX HEIGHT 2.1 METER •MIN HEIGHT 70 CM •MADE OF ALUMINUIM ""
paste textarea "ax height 2.1 meter, min height 70 cm and made of aluminuim"
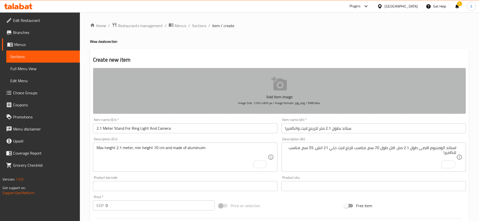
click at [264, 113] on button "Add item image Image Size: 1200 x 800 px / Image formats: jpg, png / 5MB Max." at bounding box center [279, 91] width 373 height 46
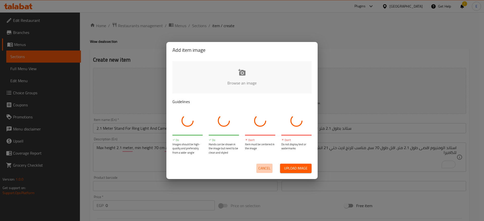
click at [263, 164] on button "Cancel" at bounding box center [264, 168] width 16 height 9
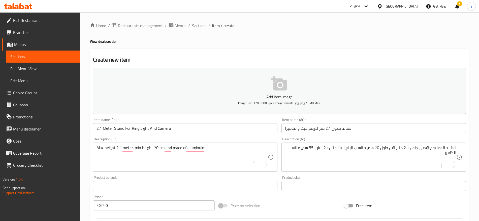
click at [94, 147] on div "Max height 2.1 meter, min height 70 cm and made of aluminuim Description (En)" at bounding box center [185, 157] width 184 height 29
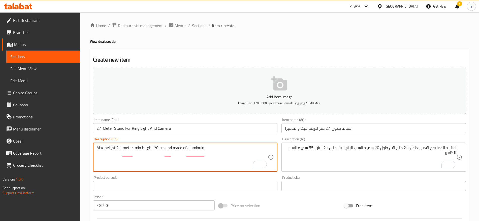
type textarea "Max height 2.1 meter, min height 70 cm and made of aluminuim"
click at [176, 155] on textarea "Max height 2.1 meter, min height 70 cm and made of aluminuim" at bounding box center [181, 158] width 171 height 24
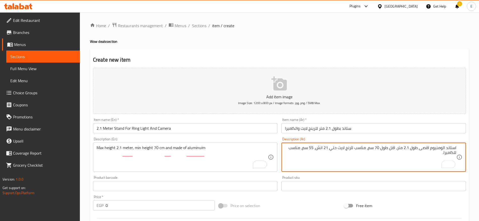
paste textarea "أقصى ارتفاع 2.1 متر، أدنى ارتفاع 70 سم ومصنوع من الألومنيوم"
drag, startPoint x: 442, startPoint y: 153, endPoint x: 476, endPoint y: 141, distance: 35.6
click at [476, 141] on div "Home / Restaurants management / Menus / Sections / item / create Wow deals sect…" at bounding box center [279, 184] width 399 height 344
type textarea "استاند الومنيوم اقصى طول 2.1 متر، اقل طول 70 سم، مناسب للرنج لايت حتي 21 انش، 5…"
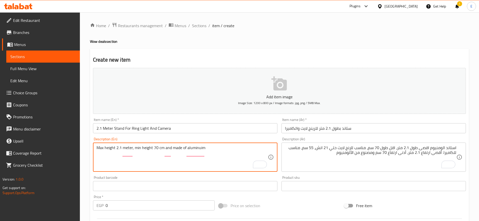
paste textarea "Aluminum stand, maximum length 2.1 meters, minimum length 70 cm, suitable for r…"
type textarea "Aluminum stand, maximum length 2.1 meters, minimum length 70 cm, suitable for r…"
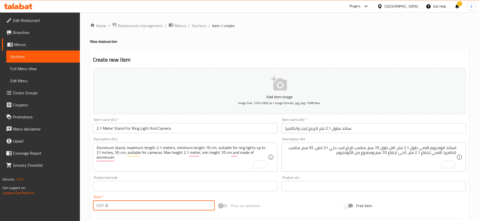
drag, startPoint x: 117, startPoint y: 206, endPoint x: 56, endPoint y: 199, distance: 61.4
click at [56, 199] on div "Edit Restaurant Branches Menus Sections Full Menu View Edit Menu Choice Groups …" at bounding box center [239, 184] width 479 height 344
type input "149"
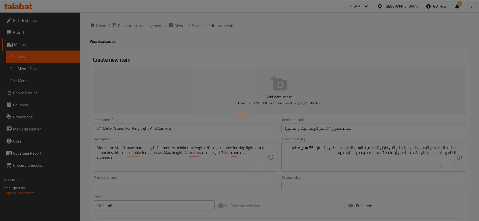
type input "0"
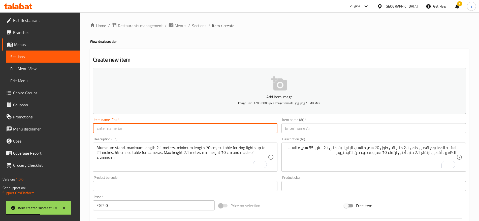
click at [142, 126] on input "text" at bounding box center [185, 128] width 184 height 10
paste input "Light Stand WT 801"
type input "Light Stand WT 801"
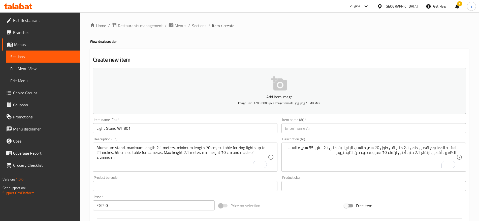
click at [250, 35] on div "Home / Restaurants management / Menus / Sections / item / create Wow deals sect…" at bounding box center [279, 183] width 379 height 323
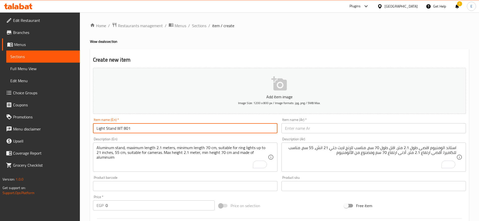
click at [148, 130] on input "Light Stand WT 801" at bounding box center [185, 128] width 184 height 10
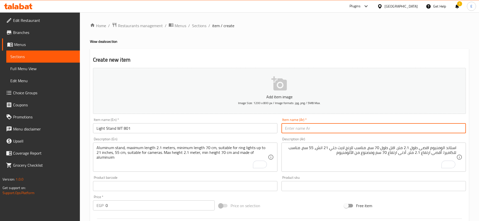
click at [289, 132] on input "text" at bounding box center [373, 128] width 184 height 10
paste input "حامل إضاءة WT 801"
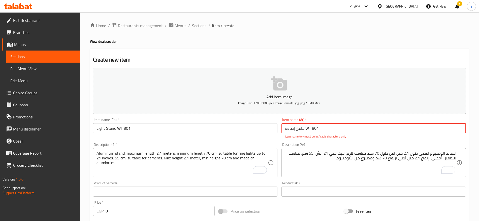
drag, startPoint x: 306, startPoint y: 131, endPoint x: 310, endPoint y: 130, distance: 4.1
click at [310, 130] on input "حامل إضاءة WT 801" at bounding box center [373, 128] width 184 height 10
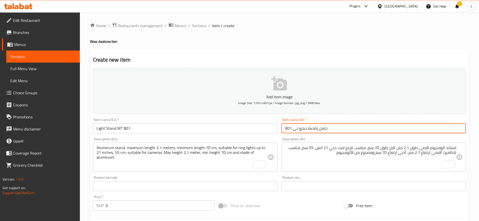
type input "حامل إضاءة دبليو تى 801"
click at [350, 157] on textarea "To enrich screen reader interactions, please activate Accessibility in Grammarl…" at bounding box center [370, 158] width 171 height 24
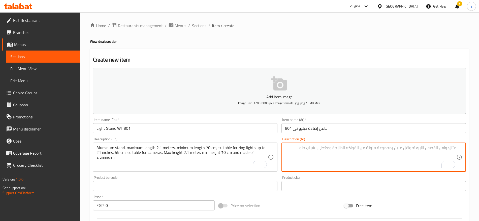
paste textarea "" 🎥💡 حامل الإضاءة WT-801 | خفيف – عملي – مصمم بذكاء! 🔧 المميزات الخاصة: ✨ مزود …"
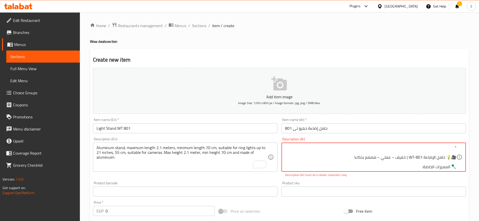
click at [445, 157] on textarea "" 🎥💡 حامل الإضاءة WT-801 | خفيف – عملي – مصمم بذكاء! 🔧 المميزات الخاصة: ✨ مزود …" at bounding box center [370, 158] width 171 height 24
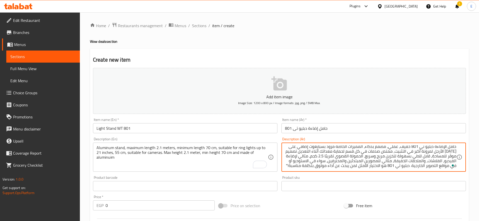
scroll to position [6, 0]
type textarea "حامل الإضاءة دبليو تي 801 خفيف، عملي، مصمم بذكاء، المميزات الخاصة مزود بسبايغوت…"
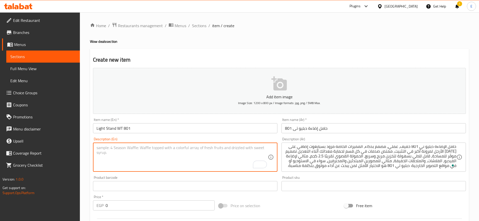
click at [191, 151] on textarea "To enrich screen reader interactions, please activate Accessibility in Grammarl…" at bounding box center [181, 158] width 171 height 24
paste textarea ""•LIGHT WEIGHT •MAX WEIGHT 2.5 KG •SUITABLE FOR PHOTOGRAPHY ""
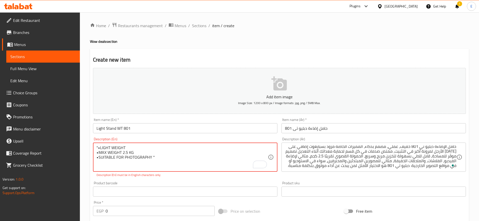
click at [99, 147] on textarea ""•LIGHT WEIGHT •MAX WEIGHT 2.5 KG •SUITABLE FOR PHOTOGRAPHY "" at bounding box center [181, 158] width 171 height 24
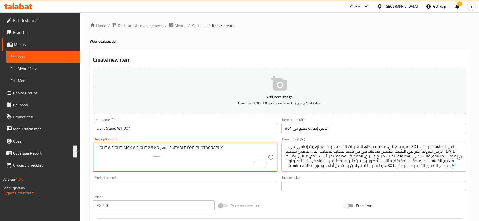
type textarea "LIGHT WEIGHT, MAX WEIGHT 2.5 KG , and SUITABLE FOR PHOTOGRAPHY"
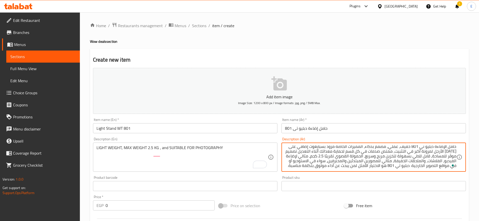
paste textarea "خفيف الوزن، الحد الأقصى للوزن 2.5 كجم، ومناسب للتصوير الفوتوغرافي"
drag, startPoint x: 430, startPoint y: 166, endPoint x: 474, endPoint y: 133, distance: 55.6
click at [474, 133] on div "Home / Restaurants management / Menus / Sections / item / create Wow deals sect…" at bounding box center [279, 184] width 399 height 344
type textarea "حامل الإضاءة دبليو تي 801 خفيف، عملي، مصمم بذكاء، المميزات الخاصة مزود بسبايغوت…"
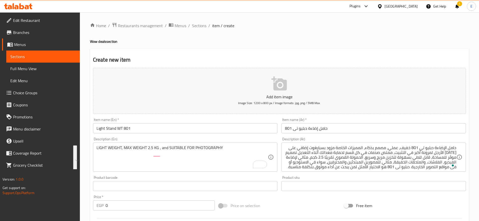
click at [139, 144] on div "LIGHT WEIGHT, MAX WEIGHT 2.5 KG , and SUITABLE FOR PHOTOGRAPHY Description (En)" at bounding box center [185, 157] width 184 height 29
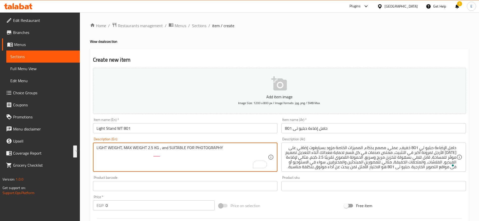
click at [119, 150] on textarea "LIGHT WEIGHT, MAX WEIGHT 2.5 KG , and SUITABLE FOR PHOTOGRAPHY" at bounding box center [181, 158] width 171 height 24
drag, startPoint x: 96, startPoint y: 152, endPoint x: 97, endPoint y: 170, distance: 17.9
click at [97, 170] on div "LIGHT WEIGHT, MAX WEIGHT 2.5 KG , and SUITABLE FOR PHOTOGRAPHY Description (En)" at bounding box center [185, 157] width 184 height 29
drag, startPoint x: 96, startPoint y: 153, endPoint x: 229, endPoint y: 153, distance: 132.8
click at [229, 153] on div "LIGHT WEIGHT, MAX WEIGHT 2.5 KG , and SUITABLE FOR PHOTOGRAPHY Description (En)" at bounding box center [185, 157] width 184 height 29
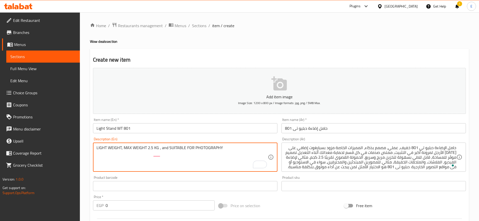
click at [229, 153] on textarea "LIGHT WEIGHT, MAX WEIGHT 2.5 KG , and SUITABLE FOR PHOTOGRAPHY" at bounding box center [181, 158] width 171 height 24
drag, startPoint x: 229, startPoint y: 153, endPoint x: 63, endPoint y: 153, distance: 165.3
click at [63, 153] on div "Edit Restaurant Branches Menus Sections Full Menu View Edit Menu Choice Groups …" at bounding box center [239, 184] width 479 height 344
paste textarea "ight weight, max weight 2.5 kg, and suitable for photography"
click at [138, 148] on textarea "Light weight, max weight 2.5 kg, and suitable for photography" at bounding box center [181, 158] width 171 height 24
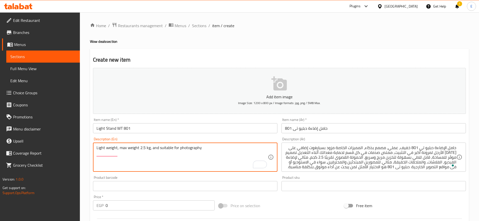
paste textarea "The WT-801 Light Stand is lightweight, functional, and intelligently designed. …"
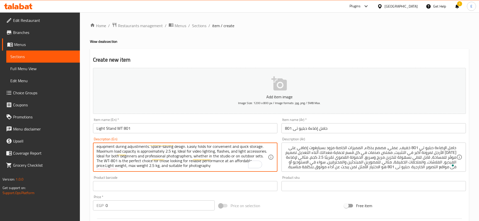
scroll to position [11, 0]
type textarea "The WT-801 Light Stand is lightweight, functional, and intelligently designed. …"
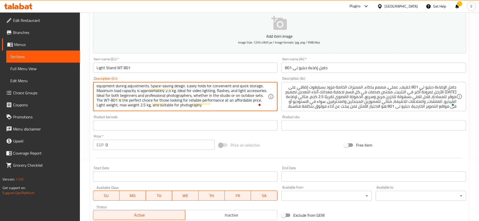
scroll to position [62, 0]
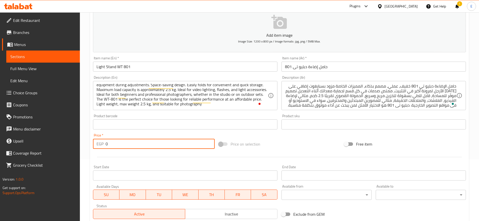
drag, startPoint x: 111, startPoint y: 145, endPoint x: 73, endPoint y: 138, distance: 39.2
click at [73, 138] on div "Edit Restaurant Branches Menus Sections Full Menu View Edit Menu Choice Groups …" at bounding box center [239, 123] width 479 height 344
type input "-1"
type input "0"
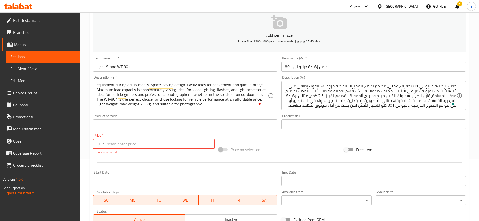
type input "-1"
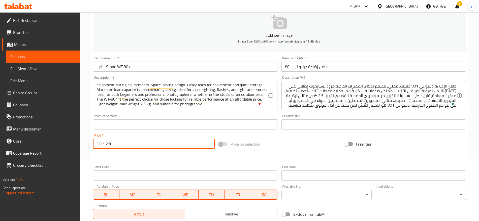
scroll to position [135, 0]
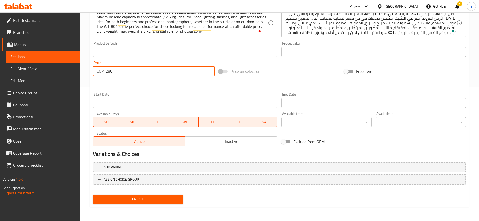
type input "280"
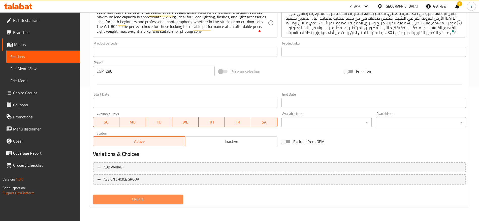
click at [137, 196] on span "Create" at bounding box center [138, 199] width 82 height 6
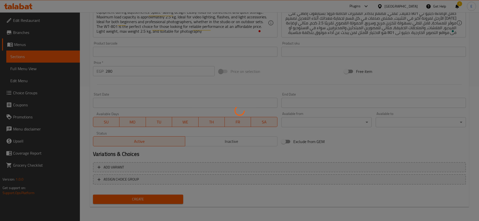
type input "0"
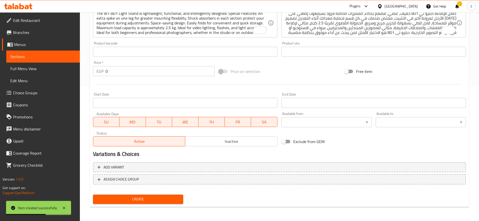
scroll to position [0, 0]
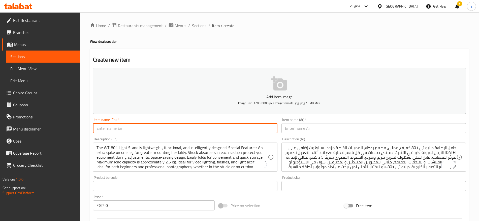
click at [119, 124] on input "text" at bounding box center [185, 128] width 184 height 10
paste input "Oraimo Bullet 48 48W Car Charger OCC-73D - Dark Chrome"
type input "Oraimo Bullet 48 48W Car Charger OCC-73D - Dark Chrome"
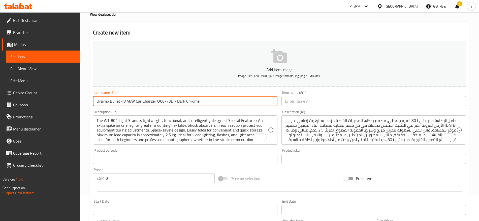
scroll to position [29, 0]
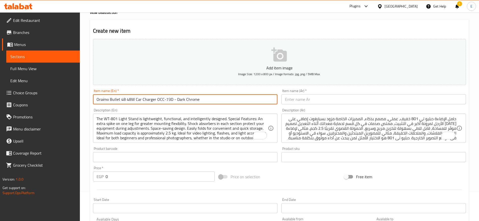
paste input "شاحن عربيه من أوريمو 48 وات OCC-73D"
click at [314, 101] on input "text" at bounding box center [373, 99] width 184 height 10
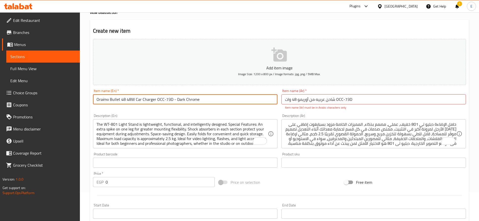
click at [228, 100] on input "Oraimo Bullet 48 48W Car Charger OCC-73D - Dark Chrome" at bounding box center [185, 99] width 184 height 10
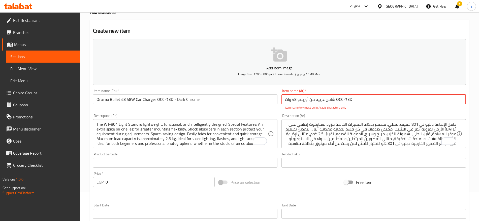
click at [319, 97] on input "شاحن عربيه من أوريمو 48 وات OCC-73D" at bounding box center [373, 99] width 184 height 10
paste input "يارة Oraimo Bullet 48 بقوة 48 واط OCC-73D - كروم داكن"
drag, startPoint x: 357, startPoint y: 100, endPoint x: 364, endPoint y: 100, distance: 6.5
click at [364, 100] on input "شاحن سيارة Oraimo Bullet 48 بقوة 48 واط OCC-73D - كروم داكن" at bounding box center [373, 99] width 184 height 10
click at [384, 100] on input "شاحن سيارة Oraimo Bullet 48 بقوة 48 واط او سي سي-73D - كروم داكن" at bounding box center [373, 99] width 184 height 10
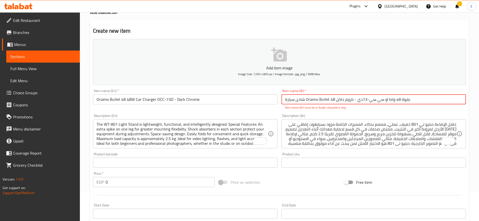
drag, startPoint x: 328, startPoint y: 99, endPoint x: 306, endPoint y: 99, distance: 22.2
click at [306, 99] on input "شاحن سيارة Oraimo Bullet 48 بقوة 48 واط او سي سي-73دي - كروم داكن" at bounding box center [373, 99] width 184 height 10
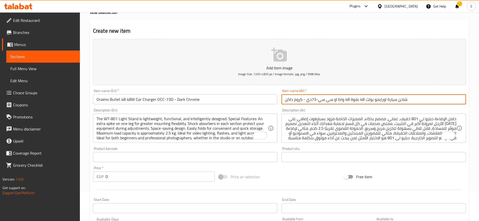
type input "شاحن سيارة اورايمو بولت 48 بقوة 48 واط او سي سي-73دي - كروم داكن"
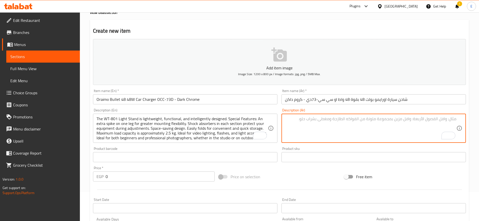
click at [351, 128] on textarea "To enrich screen reader interactions, please activate Accessibility in Grammarl…" at bounding box center [370, 129] width 171 height 24
paste textarea ""•ضمان الوكيل الرسمى • الماركة: أوريمو الموديل: OCC-73D النوع: محول شاحن السيار…"
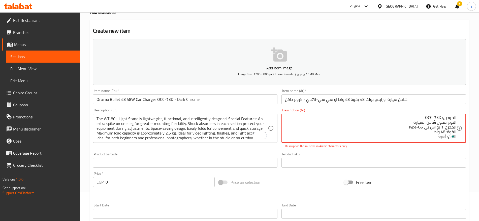
scroll to position [0, 0]
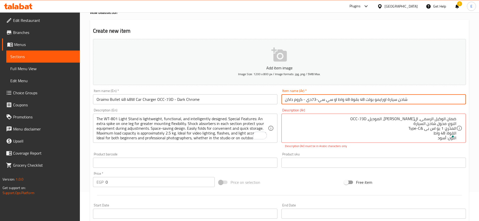
drag, startPoint x: 336, startPoint y: 99, endPoint x: 308, endPoint y: 98, distance: 28.5
click at [308, 98] on input "شاحن سيارة اورايمو بولت 48 بقوة 48 واط او سي سي-73دي - كروم داكن" at bounding box center [373, 99] width 184 height 10
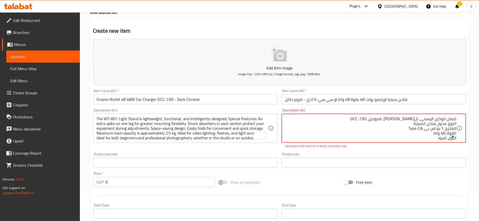
drag, startPoint x: 377, startPoint y: 119, endPoint x: 362, endPoint y: 118, distance: 15.1
paste textarea "او سي سي-73دي"
click at [408, 121] on textarea "ضمان الوكيل الرسمى، ال[PERSON_NAME]، الموديل، او سي سي-73دي النوع: محول شاحن ال…" at bounding box center [370, 129] width 171 height 24
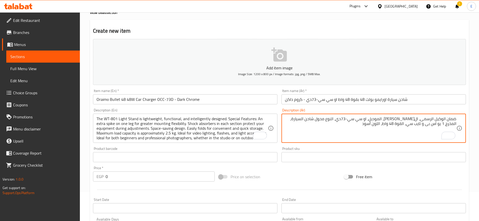
type textarea "ضمان الوكيل الرسمى، ال[PERSON_NAME]، الموديل، او سي سي-73دي، النوع محول شاحن ال…"
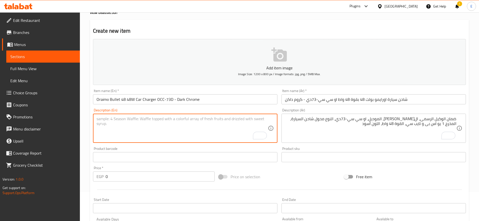
click at [199, 125] on textarea "To enrich screen reader interactions, please activate Accessibility in Grammarl…" at bounding box center [181, 129] width 171 height 24
paste textarea ""•OFFFICIAL WARANTY •HIGH SPEED OF CHARGHING • Fast Charging : Up to 48W QC 3.0…"
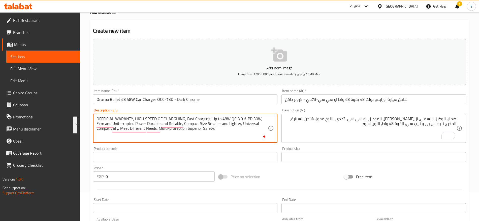
paste textarea "ffficial waranty, high speed of charghing, fast charging up to 48w qc 3.0, pd 3…"
type textarea "Offficial waranty, high speed of charghing, fast charging up to 48w qc 3.0, pd …"
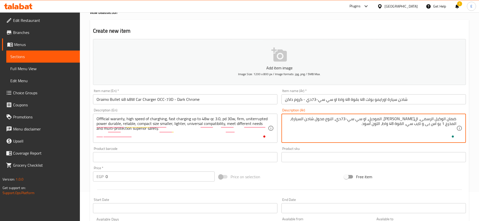
paste textarea "ضمان رسمي، سرعة شحن عالية، شحن سريع يصل إلى 48 وات qc 3.0، PD 30 وات، ثابت، طاق…"
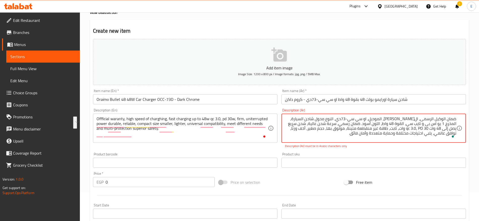
drag, startPoint x: 379, startPoint y: 124, endPoint x: 478, endPoint y: 119, distance: 99.4
click at [478, 119] on div "Home / Restaurants management / Menus / Sections / item / create Wow deals sect…" at bounding box center [279, 157] width 399 height 349
click at [357, 138] on textarea "ضمان الوكيل الرسمى، ال[PERSON_NAME]، الموديل، او سي سي-73دي، النوع محول شاحن ال…" at bounding box center [370, 129] width 171 height 24
type textarea "ضمان الوكيل الرسمى، ال[PERSON_NAME]، الموديل، او سي سي-73دي، النوع محول شاحن ال…"
paste textarea "Official agent warranty, brand: Oraimo, model: OCC-73D, type: car charger adapt…"
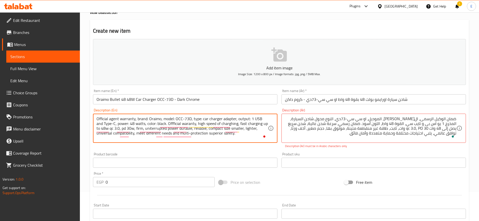
type textarea "Official agent warranty, brand: Oraimo, model: OCC-73D, type: car charger adapt…"
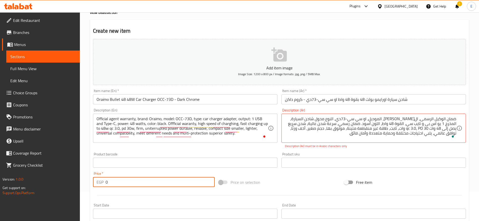
drag, startPoint x: 108, startPoint y: 181, endPoint x: 68, endPoint y: 175, distance: 40.5
click at [68, 175] on div "Edit Restaurant Branches Menus Sections Full Menu View Edit Menu Choice Groups …" at bounding box center [239, 157] width 479 height 349
type input "415"
click at [143, 153] on div "Product barcode Product barcode" at bounding box center [185, 160] width 184 height 15
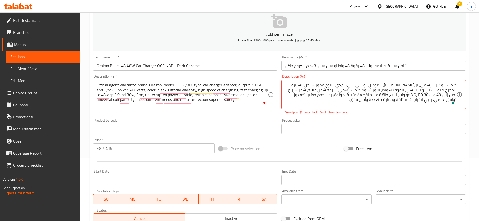
scroll to position [140, 0]
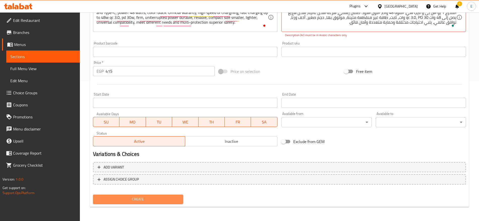
click at [134, 199] on span "Create" at bounding box center [138, 199] width 82 height 6
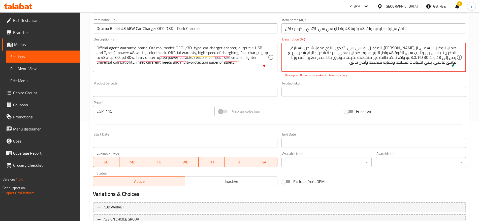
drag, startPoint x: 431, startPoint y: 57, endPoint x: 427, endPoint y: 58, distance: 3.9
click at [427, 58] on textarea "ضمان الوكيل الرسمى، ال[PERSON_NAME]، الموديل، او سي سي-73دي، النوع محول شاحن ال…" at bounding box center [370, 58] width 171 height 24
drag, startPoint x: 422, startPoint y: 56, endPoint x: 417, endPoint y: 56, distance: 5.1
click at [417, 56] on textarea "ضمان الوكيل الرسمى، ال[PERSON_NAME]، الموديل، او سي سي-73دي، النوع محول شاحن ال…" at bounding box center [370, 58] width 171 height 24
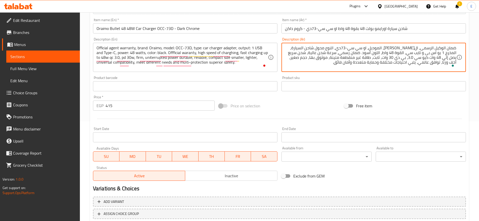
type textarea "ضمان الوكيل الرسمى، ال[PERSON_NAME]، الموديل، او سي سي-73دي، النوع محول شاحن ال…"
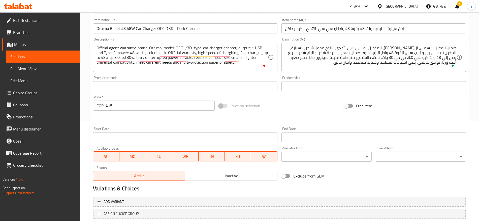
click at [408, 79] on div "Product sku Product sku" at bounding box center [373, 83] width 184 height 15
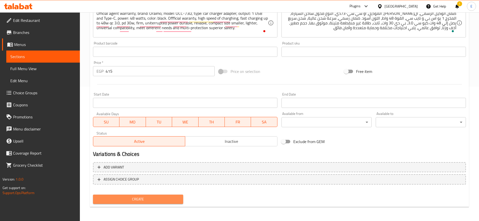
click at [156, 200] on span "Create" at bounding box center [138, 199] width 82 height 6
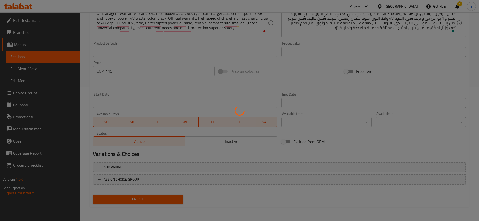
scroll to position [0, 0]
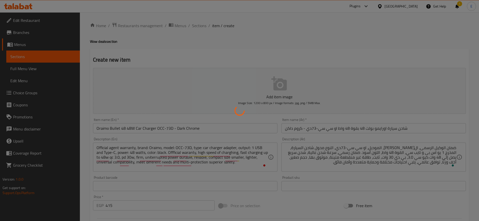
type input "0"
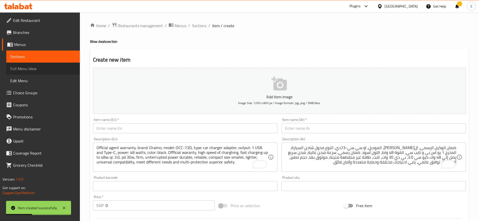
click at [24, 66] on span "Full Menu View" at bounding box center [42, 69] width 65 height 6
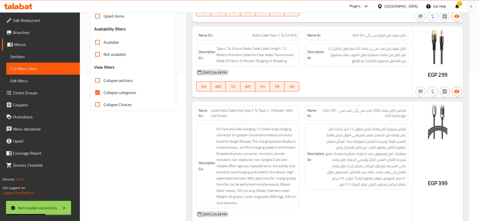
scroll to position [147, 0]
click at [96, 92] on input "Collapse categories" at bounding box center [97, 92] width 12 height 12
click at [98, 92] on input "Collapse categories" at bounding box center [97, 92] width 12 height 12
checkbox input "true"
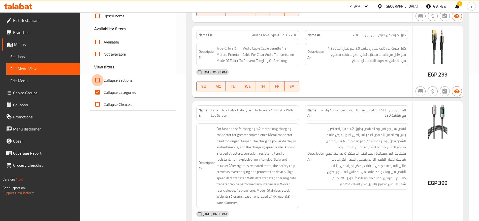
click at [97, 81] on input "Collapse sections" at bounding box center [97, 80] width 12 height 12
checkbox input "true"
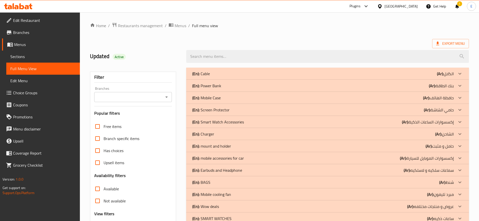
scroll to position [47, 0]
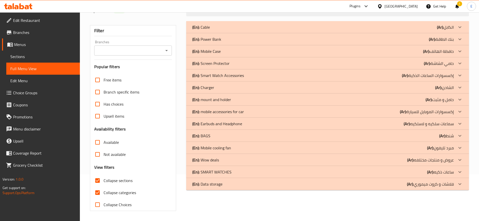
click at [224, 30] on div "(En): Wow deals (Ar): عروض و منتجات مختلفه" at bounding box center [322, 27] width 261 height 6
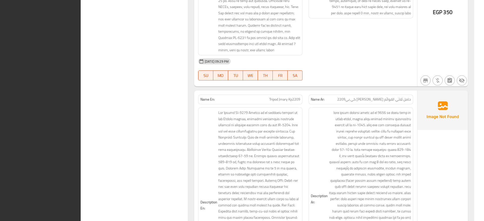
scroll to position [2220, 0]
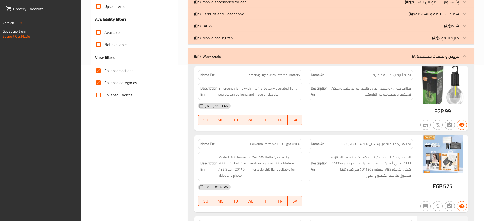
scroll to position [0, 0]
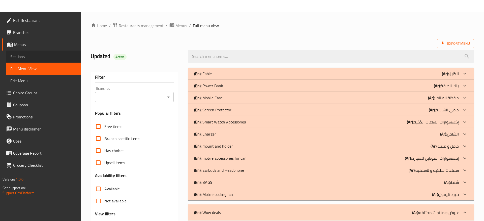
click at [29, 55] on span "Sections" at bounding box center [43, 57] width 67 height 6
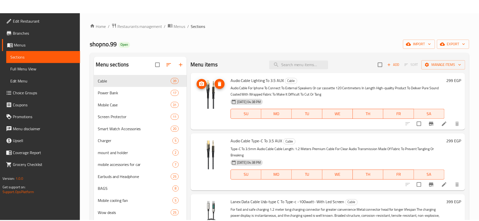
scroll to position [71, 0]
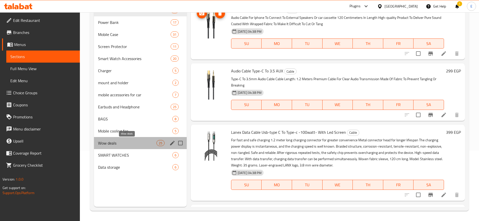
click at [137, 143] on span "Wow deals" at bounding box center [127, 143] width 58 height 6
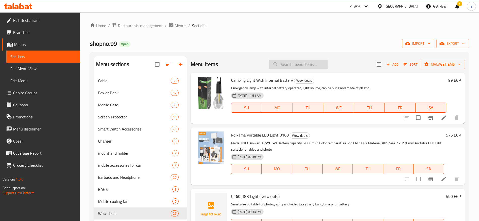
click at [282, 66] on input "search" at bounding box center [298, 64] width 59 height 9
paste input "Oraimo Bullet 48 48W Car Charger OCC-73D - Dark Chrome"
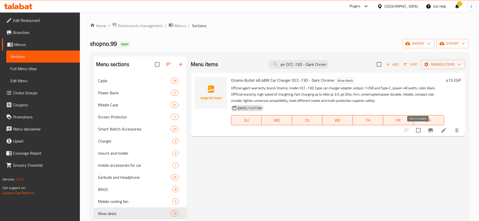
type input "Oraimo Bullet 48 48W Car Charger OCC-73D - Dark Chrome"
click at [420, 130] on input "checkbox" at bounding box center [418, 130] width 11 height 11
checkbox input "true"
click at [458, 61] on span "Manage items" at bounding box center [443, 64] width 36 height 6
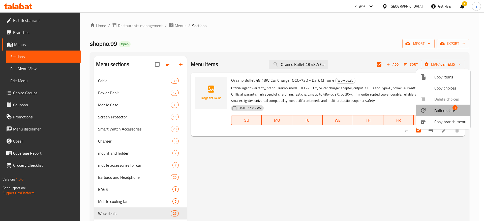
click at [456, 110] on span "Bulk update 1" at bounding box center [450, 110] width 32 height 7
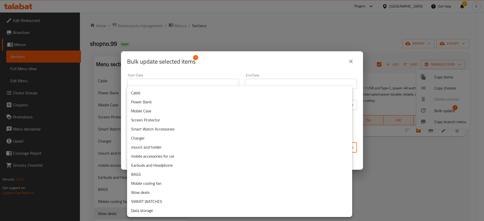
click at [259, 145] on body "​ Plugins [GEOGRAPHIC_DATA] Get Help ! E Edit Restaurant Branches Menus Section…" at bounding box center [242, 116] width 484 height 209
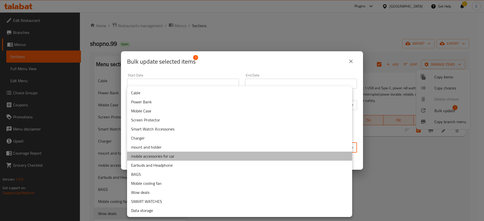
click at [180, 158] on li "mobile accessories for car" at bounding box center [239, 156] width 225 height 9
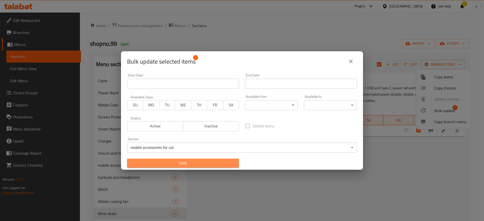
click at [216, 162] on span "Save" at bounding box center [183, 163] width 104 height 6
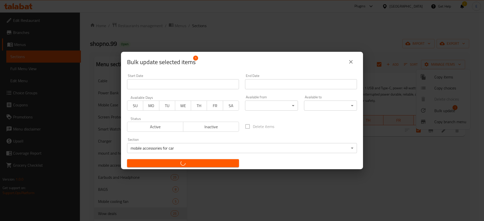
checkbox input "false"
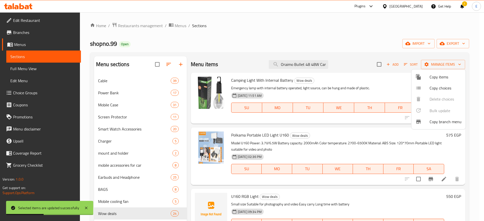
click at [458, 45] on div at bounding box center [242, 110] width 484 height 221
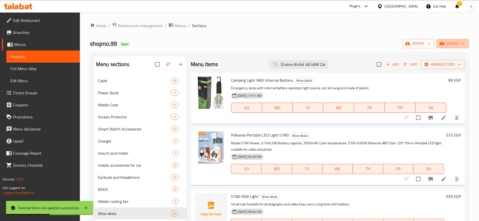
click at [458, 45] on span "export" at bounding box center [452, 44] width 24 height 6
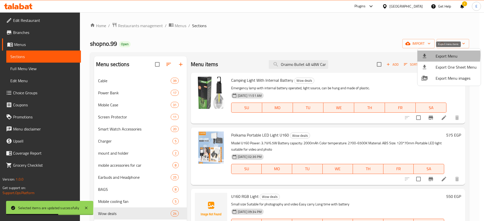
click at [433, 55] on div at bounding box center [428, 56] width 14 height 6
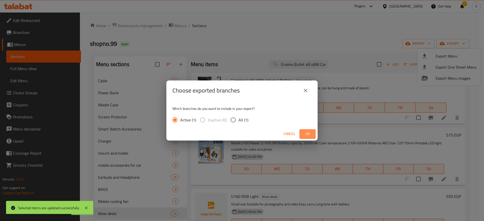
click at [308, 137] on span "Ok" at bounding box center [307, 134] width 8 height 6
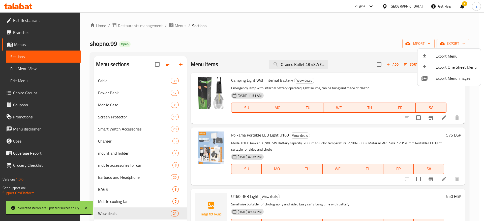
click at [36, 68] on div at bounding box center [242, 110] width 484 height 221
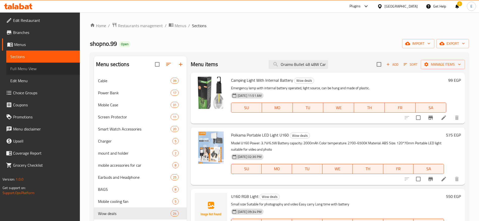
click at [36, 68] on span "Full Menu View" at bounding box center [42, 69] width 65 height 6
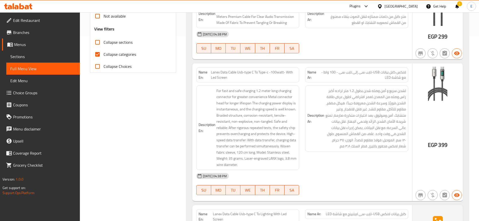
scroll to position [182, 0]
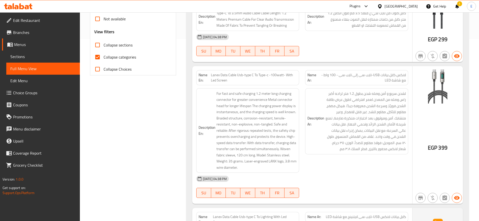
click at [115, 44] on span "Collapse sections" at bounding box center [118, 45] width 29 height 6
click at [104, 44] on input "Collapse sections" at bounding box center [97, 45] width 12 height 12
checkbox input "true"
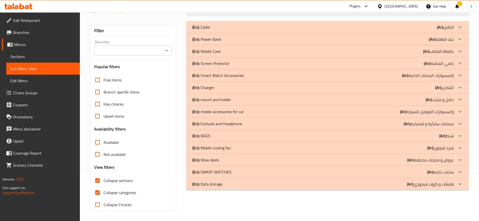
scroll to position [47, 0]
click at [220, 30] on div "(En): Wow deals (Ar): عروض و منتجات مختلفه" at bounding box center [322, 27] width 261 height 6
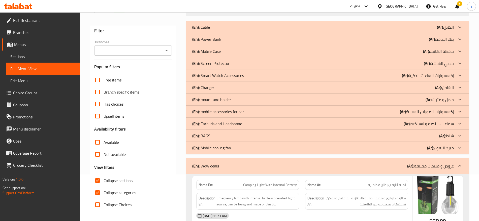
click at [210, 30] on p "(En): mobile accessories for car" at bounding box center [201, 27] width 18 height 6
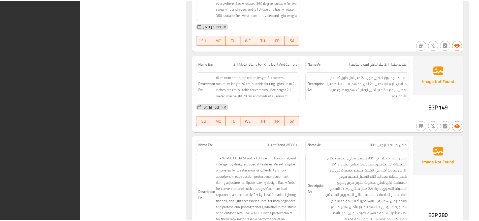
scroll to position [3513, 0]
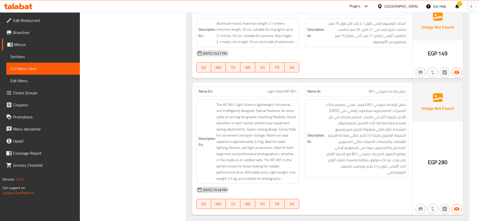
click at [24, 25] on link "Edit Restaurant" at bounding box center [41, 20] width 78 height 12
click at [46, 22] on span "Edit Restaurant" at bounding box center [44, 20] width 63 height 6
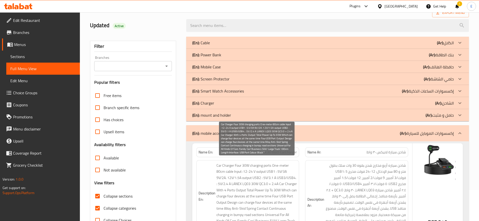
scroll to position [0, 0]
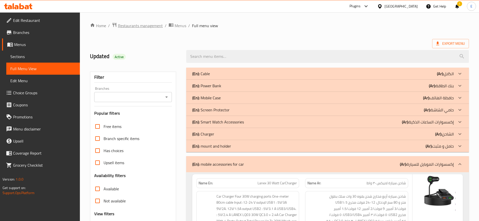
click at [147, 26] on span "Restaurants management" at bounding box center [140, 26] width 45 height 6
